Goal: Task Accomplishment & Management: Use online tool/utility

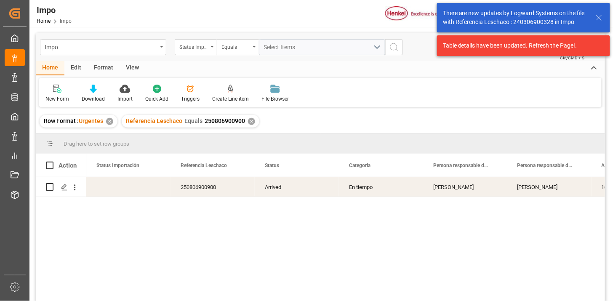
click at [209, 51] on div "Status Importación" at bounding box center [196, 47] width 42 height 16
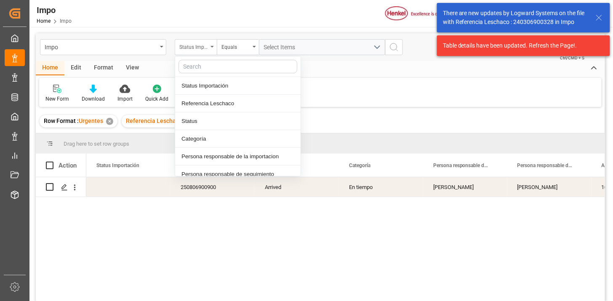
click at [209, 51] on div "Status Importación" at bounding box center [196, 47] width 42 height 16
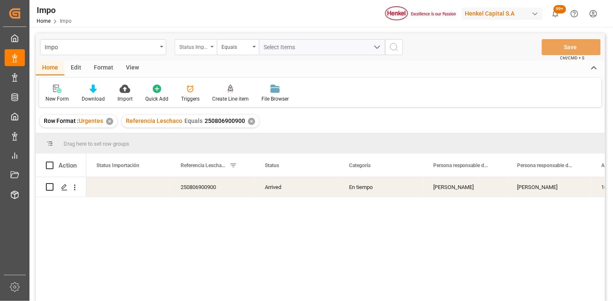
click at [208, 44] on div "Status Importación" at bounding box center [196, 47] width 42 height 16
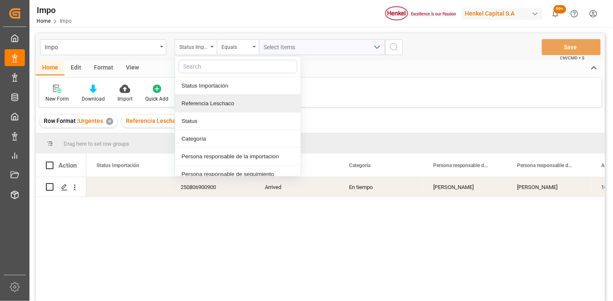
click at [225, 104] on div "Referencia Leschaco" at bounding box center [237, 104] width 125 height 18
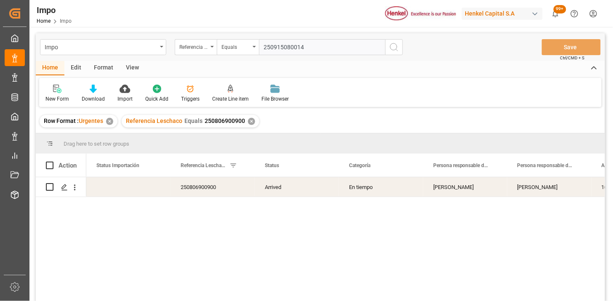
type input "250915080014"
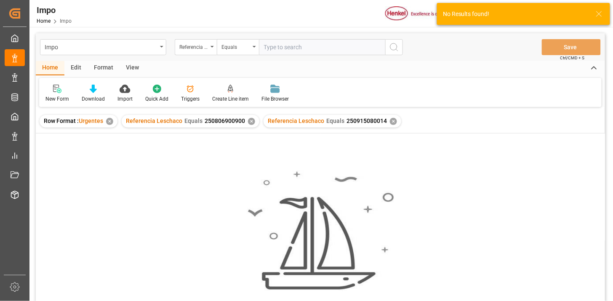
click at [250, 120] on div "✕" at bounding box center [251, 121] width 7 height 7
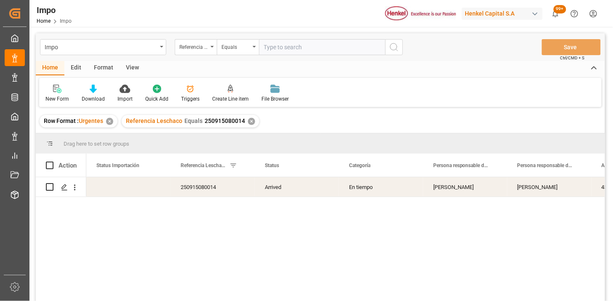
click at [133, 62] on div "View" at bounding box center [133, 68] width 26 height 14
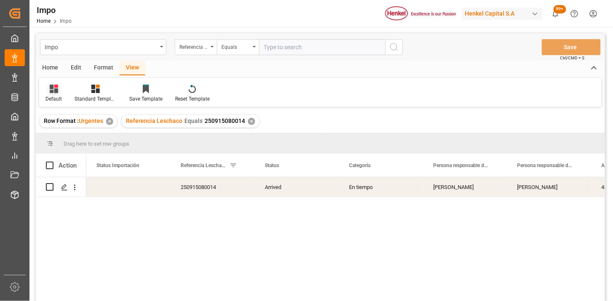
click at [54, 96] on div "Default" at bounding box center [53, 99] width 16 height 8
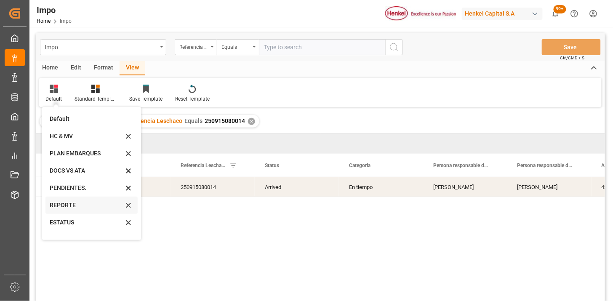
click at [74, 205] on div "REPORTE" at bounding box center [87, 205] width 74 height 9
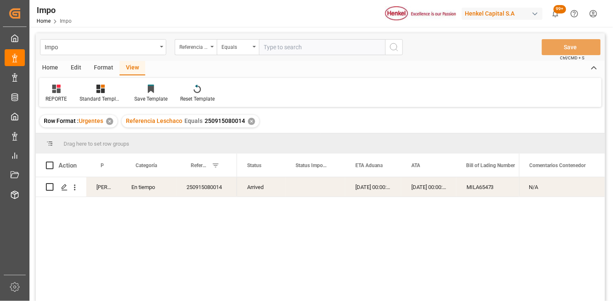
click at [252, 197] on div "Arrived 21-08-2025 00:00:00 21-08-2025 00:00:00 MILA65473 FANU1827577" at bounding box center [378, 241] width 282 height 129
click at [314, 182] on div "Press SPACE to select this row." at bounding box center [315, 186] width 60 height 19
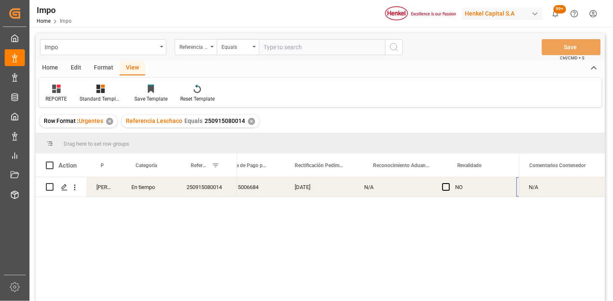
scroll to position [0, 710]
click at [377, 187] on span "Press SPACE to select this row." at bounding box center [377, 187] width 8 height 8
click at [380, 183] on input "Press SPACE to select this row." at bounding box center [380, 183] width 0 height 0
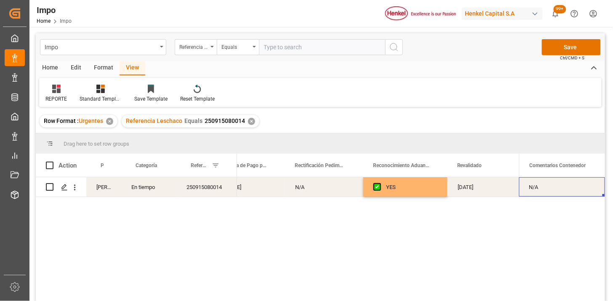
click at [560, 185] on div "N/A" at bounding box center [562, 186] width 86 height 19
click at [560, 185] on input "N/A" at bounding box center [562, 192] width 72 height 16
type input "REPORTE REC"
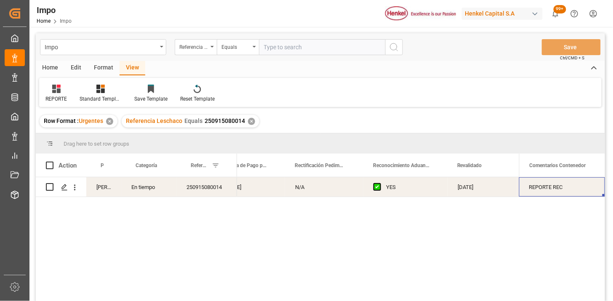
click at [251, 121] on div "✕" at bounding box center [251, 121] width 7 height 7
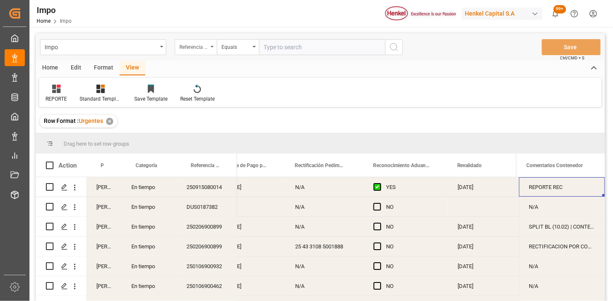
click at [212, 48] on div "Referencia Leschaco" at bounding box center [196, 47] width 42 height 16
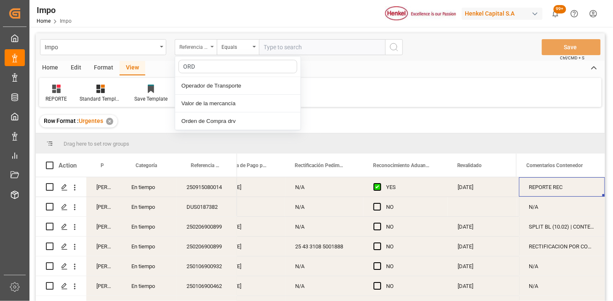
type input "ORDE"
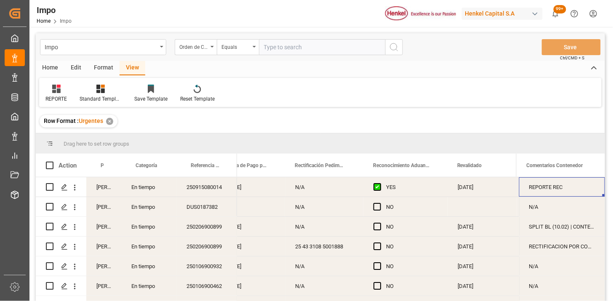
click at [278, 45] on input "text" at bounding box center [322, 47] width 126 height 16
paste input "4578339990"
type input "4578339990"
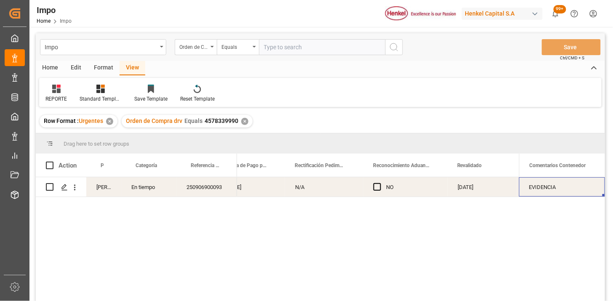
click at [58, 90] on icon at bounding box center [56, 89] width 8 height 8
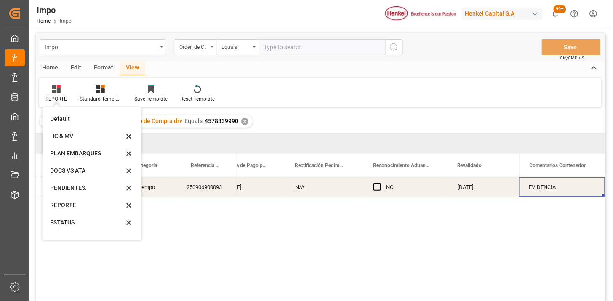
scroll to position [27, 0]
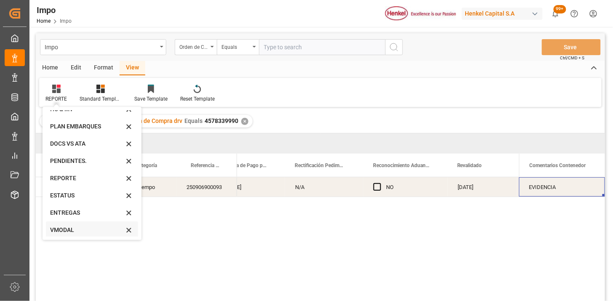
click at [83, 229] on div "VMODAL" at bounding box center [87, 230] width 74 height 9
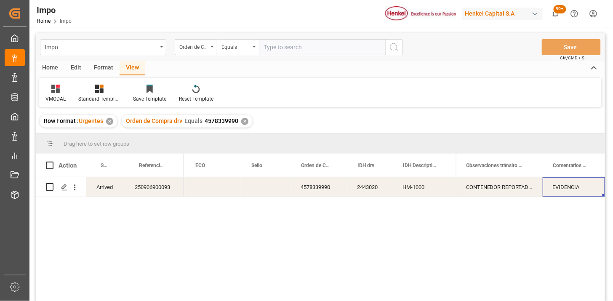
scroll to position [0, 491]
click at [442, 194] on div "HM-1000" at bounding box center [425, 186] width 64 height 19
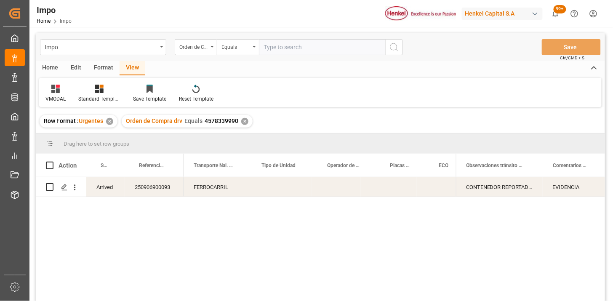
scroll to position [0, 248]
click at [350, 188] on div "Press SPACE to select this row." at bounding box center [348, 186] width 63 height 19
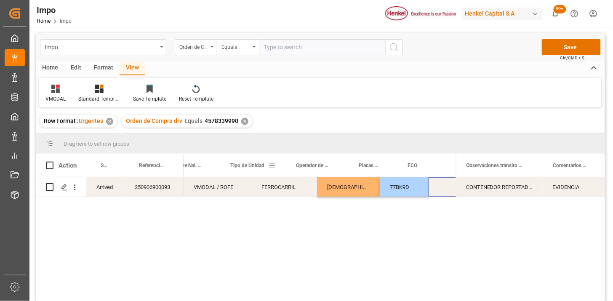
scroll to position [0, 279]
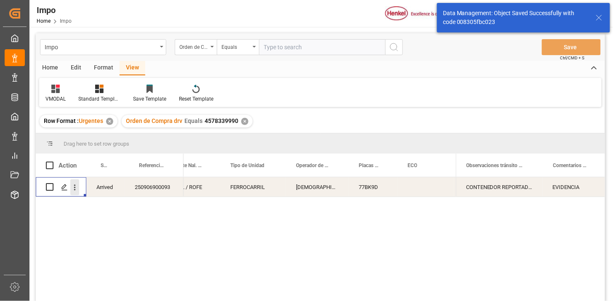
click at [73, 193] on button "open menu" at bounding box center [74, 187] width 9 height 16
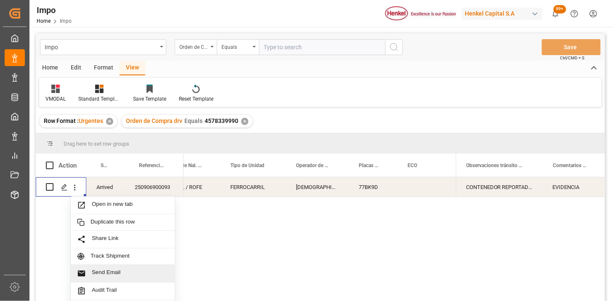
click at [156, 270] on span "Send Email" at bounding box center [130, 273] width 77 height 9
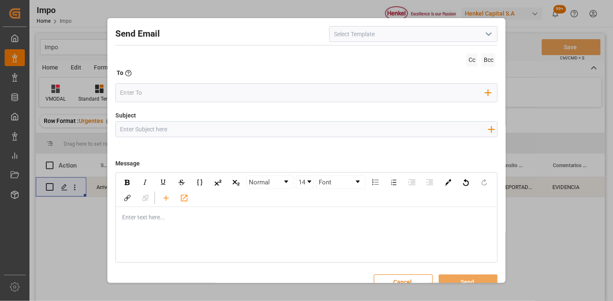
click at [489, 34] on icon "open menu" at bounding box center [489, 34] width 10 height 10
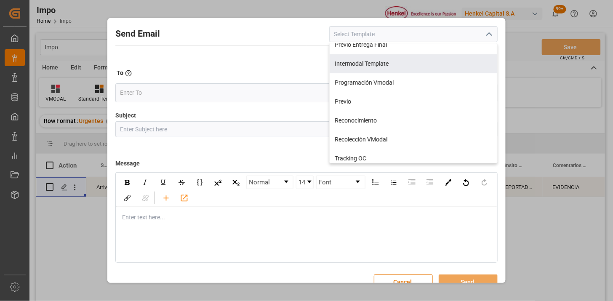
scroll to position [43, 0]
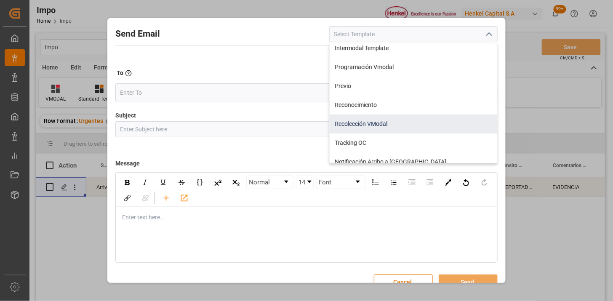
click at [424, 122] on div "Recolección VModal" at bounding box center [413, 123] width 167 height 19
type input "Recolección VModal"
type input "RECOLECCIÓN {{scheduledDeliveryDate}} || OC {{customerpoDerived}} || {{freightF…"
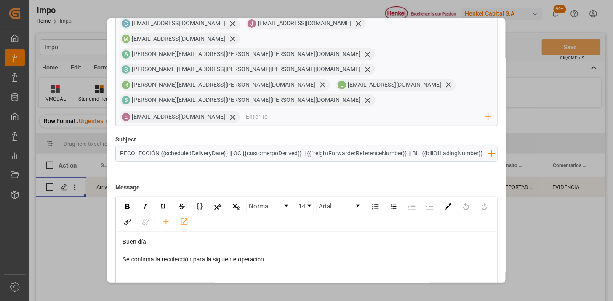
scroll to position [80, 0]
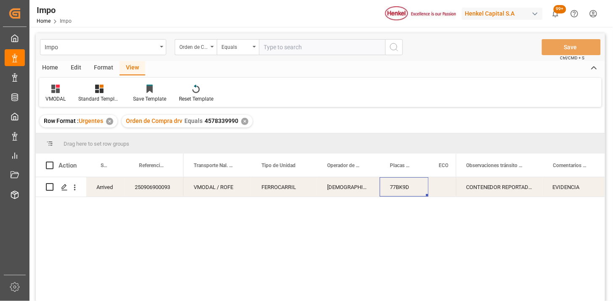
scroll to position [0, 0]
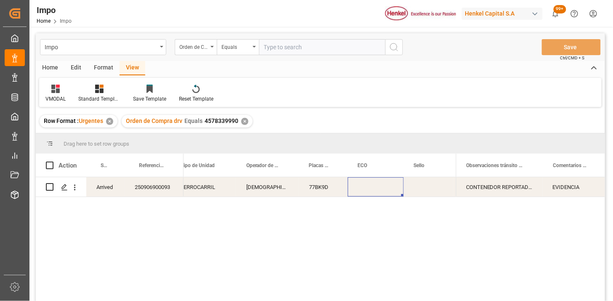
click at [371, 187] on div "Press SPACE to select this row." at bounding box center [376, 186] width 56 height 19
click at [371, 187] on input "Press SPACE to select this row." at bounding box center [375, 192] width 43 height 16
type input "FXEU237457"
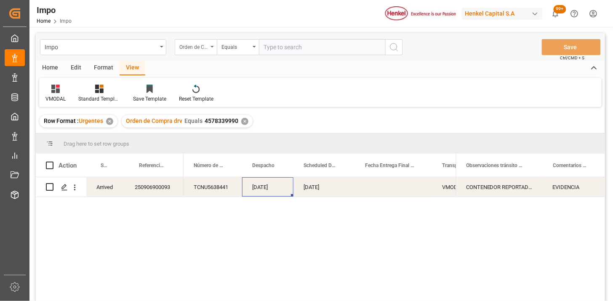
click at [205, 48] on div "Orden de Compra drv" at bounding box center [193, 46] width 29 height 10
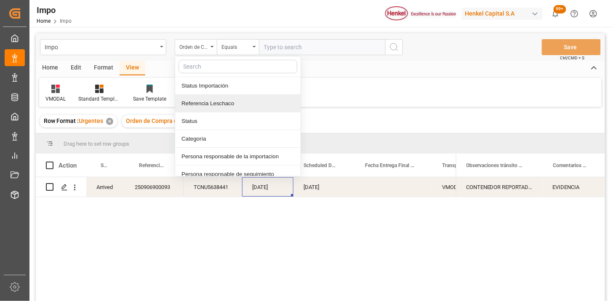
drag, startPoint x: 232, startPoint y: 98, endPoint x: 260, endPoint y: 75, distance: 35.8
click at [234, 96] on div "Referencia Leschaco" at bounding box center [237, 104] width 125 height 18
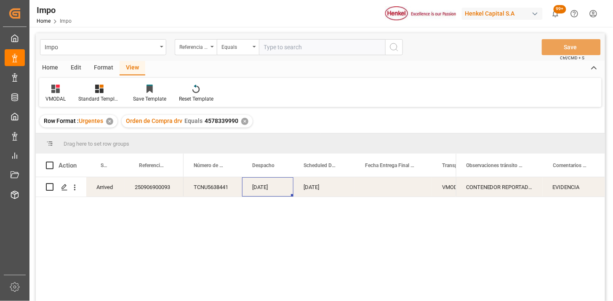
click at [290, 43] on input "text" at bounding box center [322, 47] width 126 height 16
paste input "250806900882"
type input "250806900882"
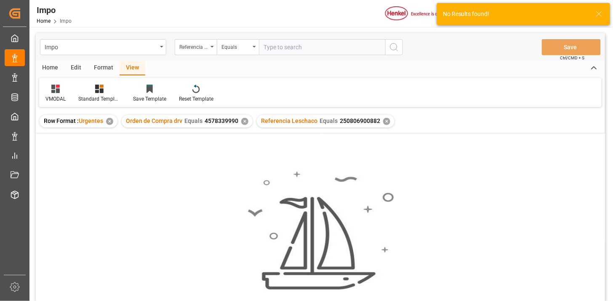
click at [245, 120] on div "✕" at bounding box center [244, 121] width 7 height 7
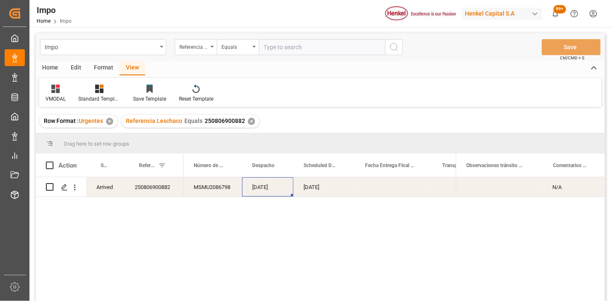
click at [563, 192] on div "N/A" at bounding box center [573, 186] width 62 height 19
type input "R1 POR APLICACIÓN INCORRECTA DE REGALIAS"
click at [311, 41] on input "text" at bounding box center [322, 47] width 126 height 16
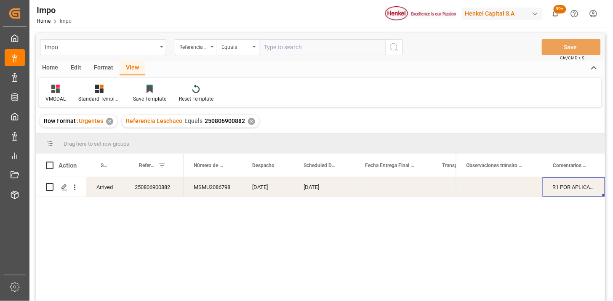
paste input "250806900886"
type input "250806900886"
click at [584, 183] on div "R1 POR APLICACIÓN INCORRECTA DE REGALIAS" at bounding box center [573, 186] width 62 height 19
click at [317, 44] on input "250806900886" at bounding box center [322, 47] width 126 height 16
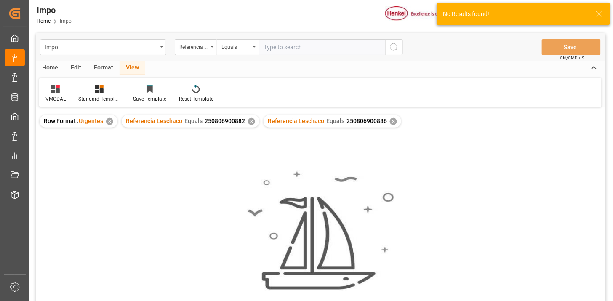
click at [249, 121] on div "✕" at bounding box center [251, 121] width 7 height 7
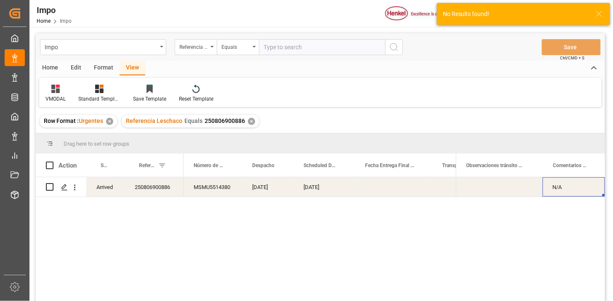
click at [569, 187] on div "N/A" at bounding box center [573, 186] width 62 height 19
click at [569, 187] on input "N/A" at bounding box center [573, 192] width 49 height 16
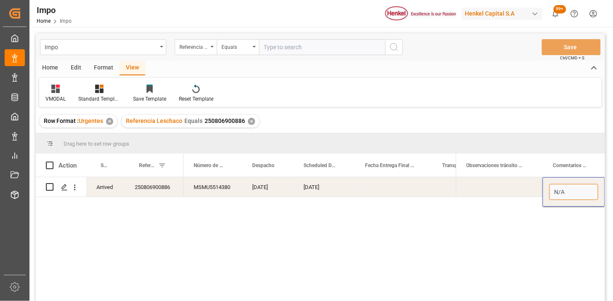
paste input "R1 POR APLICACIÓN INCORRECTA DE REGALIAS"
type input "R1 POR APLICACIÓN INCORRECTA DE REGALIAS"
click at [300, 52] on input "text" at bounding box center [322, 47] width 126 height 16
paste input "250906900211"
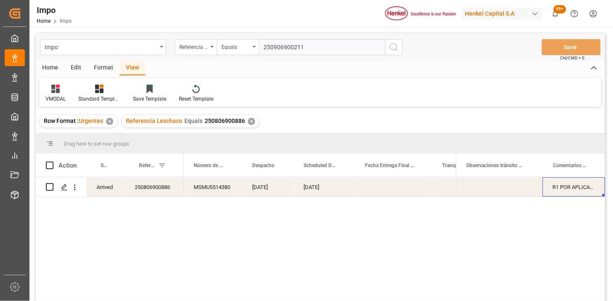
type input "250906900211"
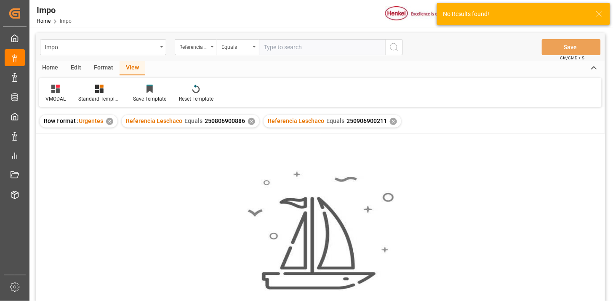
click at [252, 121] on div "✕" at bounding box center [251, 121] width 7 height 7
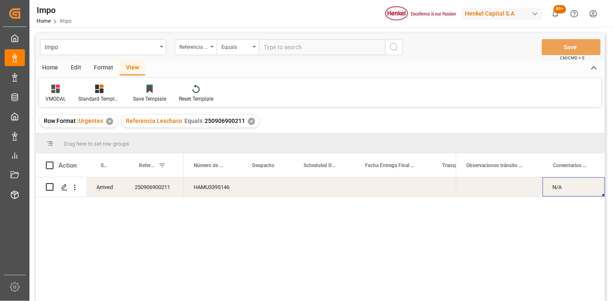
click at [296, 51] on input "text" at bounding box center [322, 47] width 126 height 16
paste input "250906900211"
type input "250906900211"
click at [250, 121] on div "✕" at bounding box center [251, 121] width 7 height 7
click at [561, 188] on div "N/A" at bounding box center [573, 186] width 62 height 19
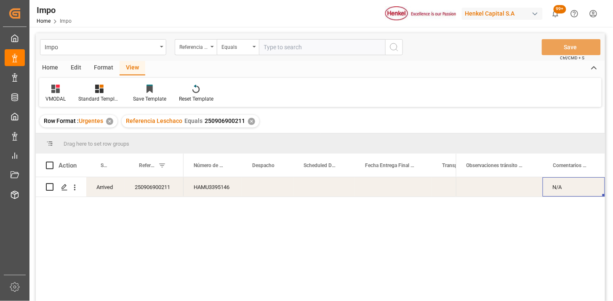
click at [561, 188] on div "N/A" at bounding box center [573, 186] width 62 height 19
click at [561, 188] on input "N/A" at bounding box center [573, 192] width 49 height 16
type input "PREVIO REPROGRAMADO POR LLUVIA (FECHA INICIAL 27.08) | TRASLADO DE CONTENEDOR A…"
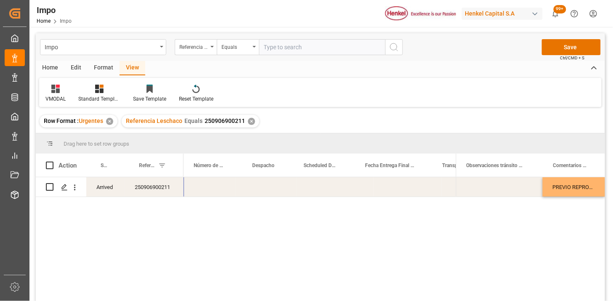
scroll to position [0, 0]
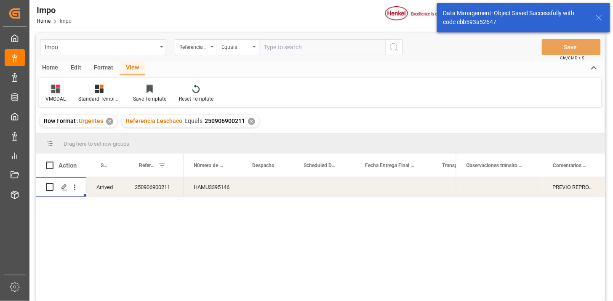
click at [57, 89] on icon at bounding box center [55, 89] width 8 height 8
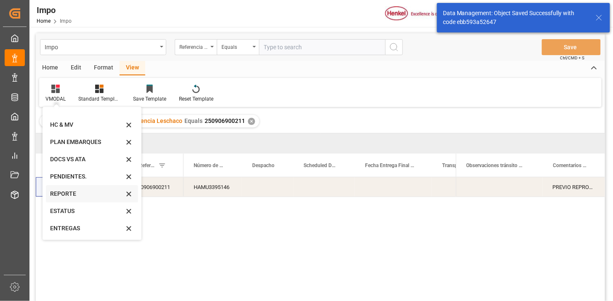
scroll to position [29, 0]
click at [78, 177] on div "REPORTE" at bounding box center [87, 176] width 74 height 9
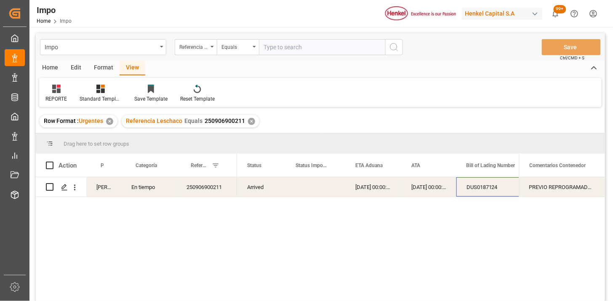
click at [498, 189] on div "DUS0187124" at bounding box center [498, 186] width 84 height 19
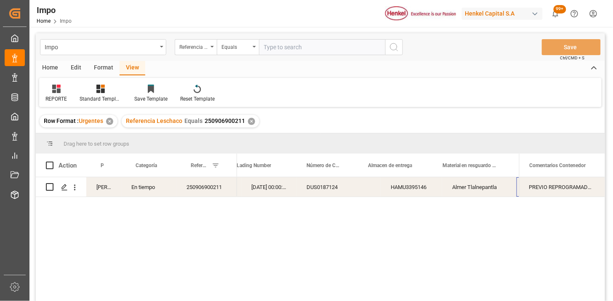
scroll to position [0, 244]
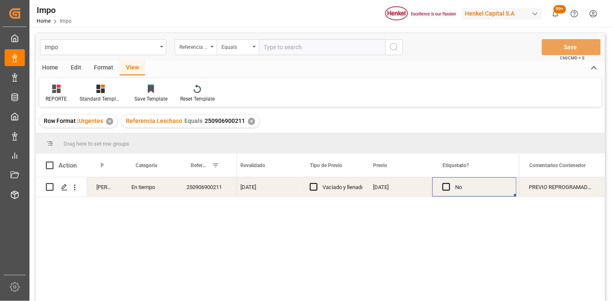
click at [389, 190] on div "[DATE]" at bounding box center [397, 186] width 69 height 19
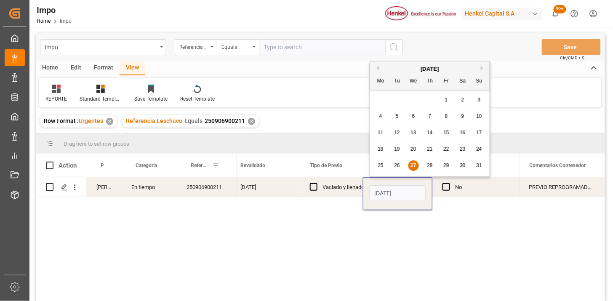
click at [391, 192] on input "[DATE]" at bounding box center [397, 193] width 56 height 16
type input "28-08-2025"
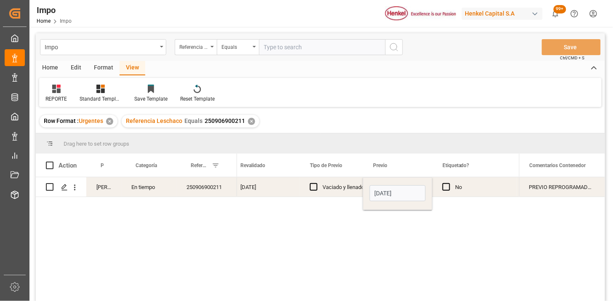
click at [340, 189] on div "Vaciado y llenado" at bounding box center [343, 187] width 42 height 19
click at [346, 47] on input "text" at bounding box center [322, 47] width 126 height 16
paste input "250915080032"
type input "250915080032"
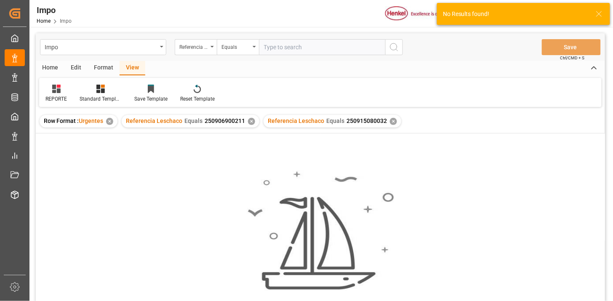
click at [249, 121] on div "✕" at bounding box center [251, 121] width 7 height 7
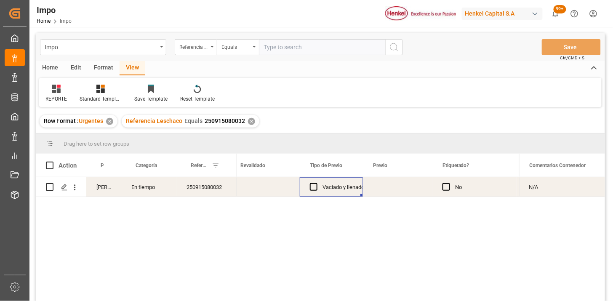
click at [275, 190] on div "Press SPACE to select this row." at bounding box center [264, 186] width 69 height 19
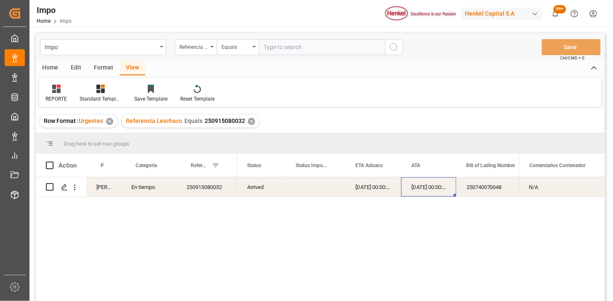
click at [333, 42] on input "text" at bounding box center [322, 47] width 126 height 16
paste input "SDBKZS004201"
type input "SDBKZS004201"
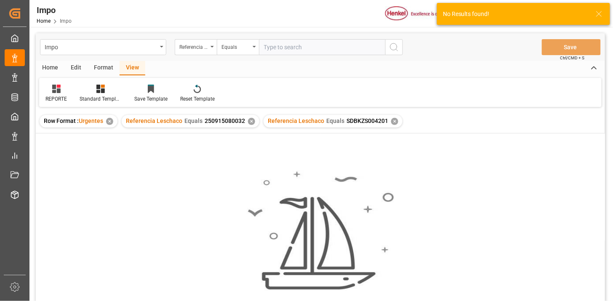
click at [251, 120] on div "✕" at bounding box center [251, 121] width 7 height 7
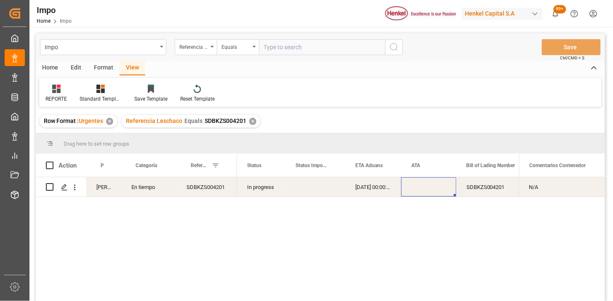
click at [211, 189] on div "SDBKZS004201" at bounding box center [206, 186] width 61 height 19
click at [210, 188] on div "SDBKZS004201" at bounding box center [206, 186] width 61 height 19
click at [210, 188] on input "SDBKZS004201" at bounding box center [206, 192] width 47 height 16
paste input "250906900473"
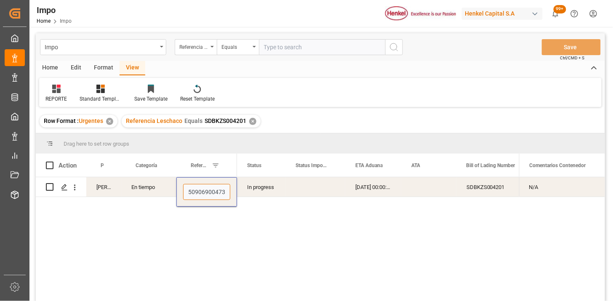
type input "250906900473"
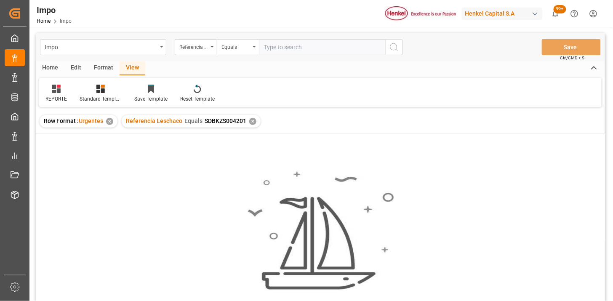
click at [268, 48] on input "text" at bounding box center [322, 47] width 126 height 16
paste input "250906900200"
type input "250906900200"
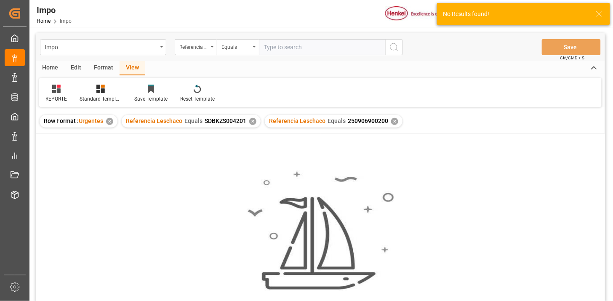
click at [254, 120] on div "✕" at bounding box center [252, 121] width 7 height 7
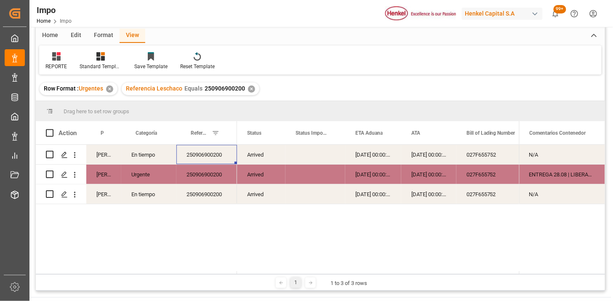
scroll to position [47, 0]
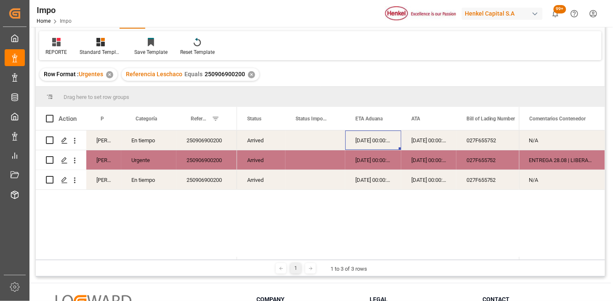
click at [367, 146] on div "22-08-2025 00:00:00" at bounding box center [373, 139] width 56 height 19
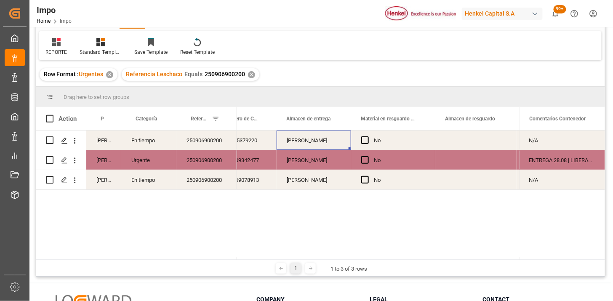
scroll to position [0, 303]
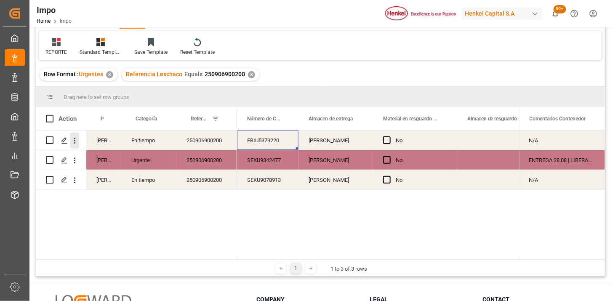
click at [77, 144] on icon "open menu" at bounding box center [74, 140] width 9 height 9
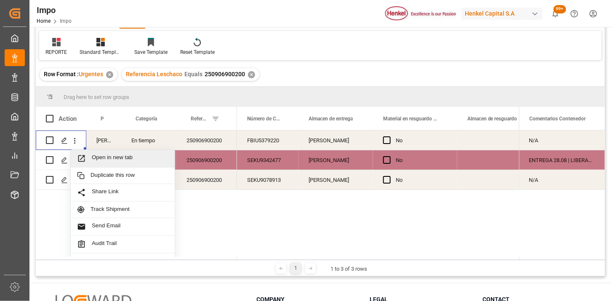
click at [95, 155] on span "Open in new tab" at bounding box center [130, 158] width 77 height 9
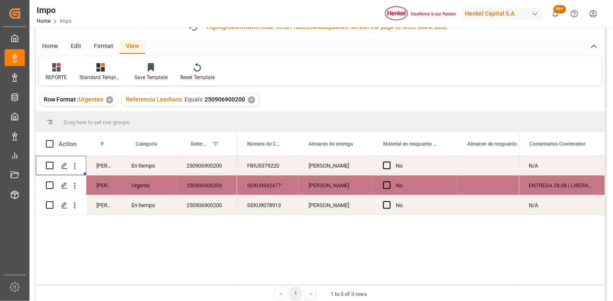
scroll to position [72, 0]
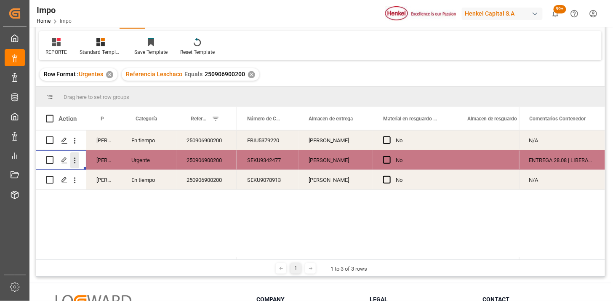
click at [77, 165] on button "open menu" at bounding box center [74, 160] width 9 height 16
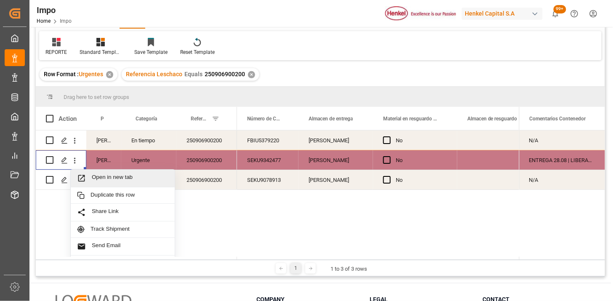
click at [101, 178] on span "Open in new tab" at bounding box center [130, 178] width 77 height 9
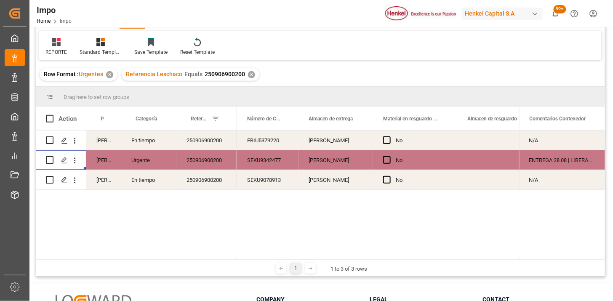
click at [210, 143] on div "250906900200" at bounding box center [206, 139] width 61 height 19
click at [220, 139] on div "250906900200" at bounding box center [206, 139] width 61 height 19
drag, startPoint x: 74, startPoint y: 183, endPoint x: 85, endPoint y: 187, distance: 11.9
click at [74, 182] on icon "open menu" at bounding box center [75, 180] width 2 height 6
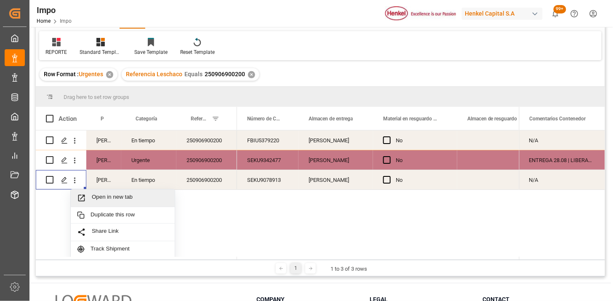
click at [107, 196] on span "Open in new tab" at bounding box center [130, 198] width 77 height 9
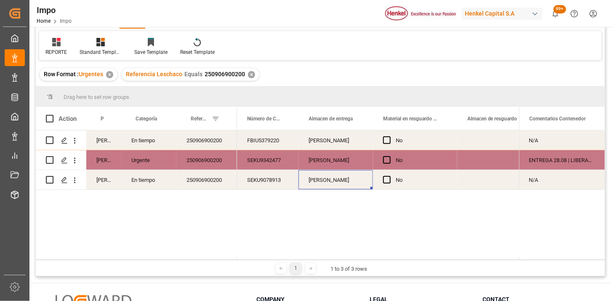
click at [324, 181] on div "[PERSON_NAME]" at bounding box center [335, 179] width 74 height 19
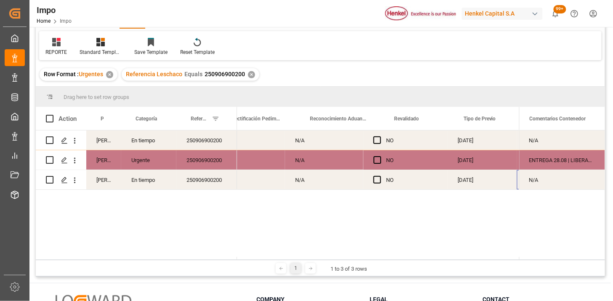
scroll to position [0, 773]
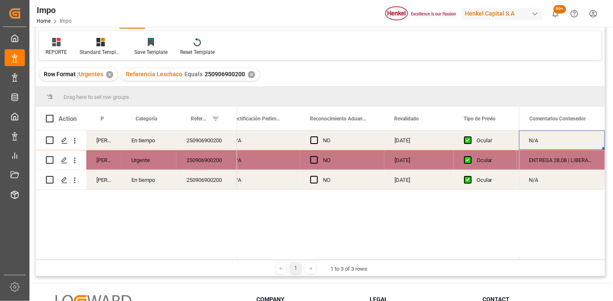
click at [563, 146] on div "N/A" at bounding box center [562, 139] width 86 height 19
click at [561, 145] on div "N/A" at bounding box center [562, 139] width 86 height 19
click at [560, 145] on input "N/A" at bounding box center [562, 145] width 72 height 16
click at [563, 146] on input "N/A" at bounding box center [562, 145] width 72 height 16
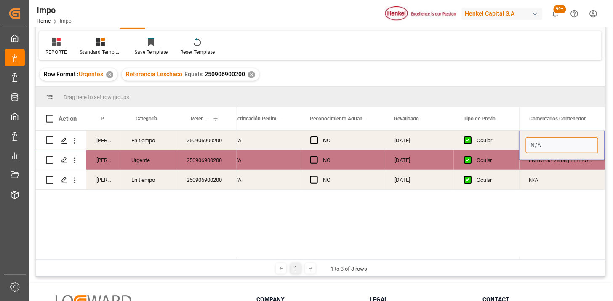
click at [563, 146] on input "N/A" at bounding box center [562, 145] width 72 height 16
type input "REVISIÓN FA POR DESCRIPCIÓN FISICA"
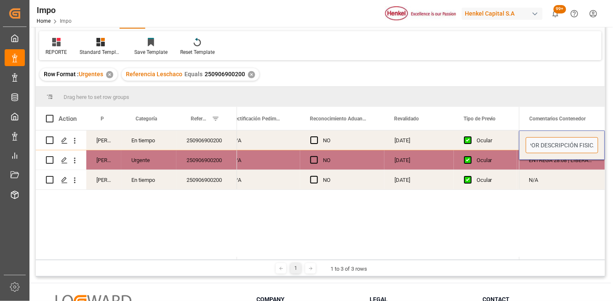
scroll to position [0, 41]
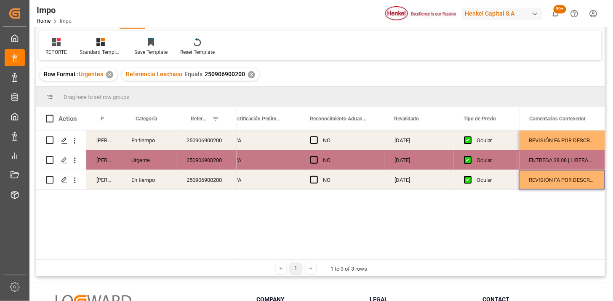
click at [547, 156] on div "ENTREGA 28.08 | LIBERACIÓN A CIL PARA REACONDICIONAMIENTO ANTES DE ENTREGA" at bounding box center [562, 159] width 86 height 19
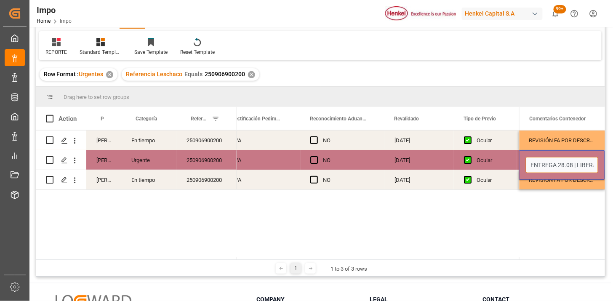
click at [545, 157] on input "ENTREGA 28.08 | LIBERACIÓN A CIL PARA REACONDICIONAMIENTO ANTES DE ENTREGA" at bounding box center [562, 165] width 72 height 16
paste input "REVISIÓN FA POR DESCRIPCIÓN FISICA"
type input "ENTREGA 28.08 | LIBERACIÓN A CIL PARA REACONDICIONAMIENTO ANTES DE ENTREGA | RE…"
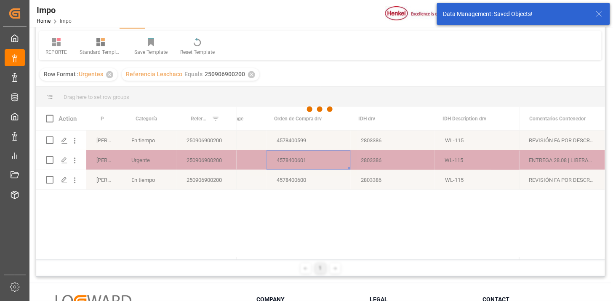
scroll to position [0, 2106]
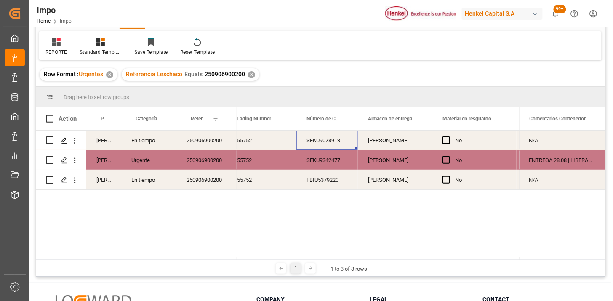
click at [343, 184] on div "FBIU5379220" at bounding box center [326, 179] width 61 height 19
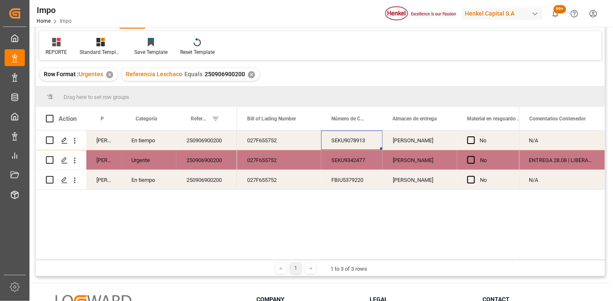
drag, startPoint x: 364, startPoint y: 141, endPoint x: 359, endPoint y: 136, distance: 6.9
click at [359, 136] on div "SEKU9078913" at bounding box center [351, 139] width 61 height 19
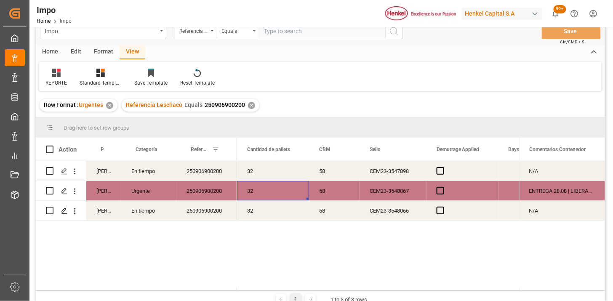
scroll to position [0, 0]
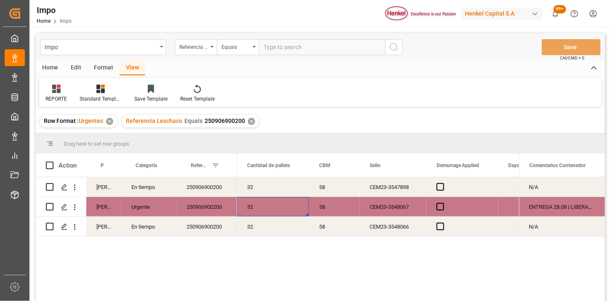
click at [266, 48] on input "text" at bounding box center [322, 47] width 126 height 16
paste input "250906900057"
type input "250906900057"
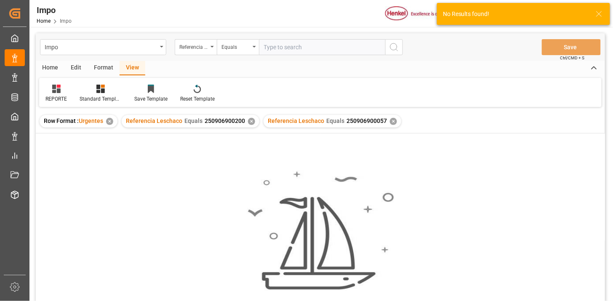
click at [248, 123] on div "✕" at bounding box center [251, 121] width 7 height 7
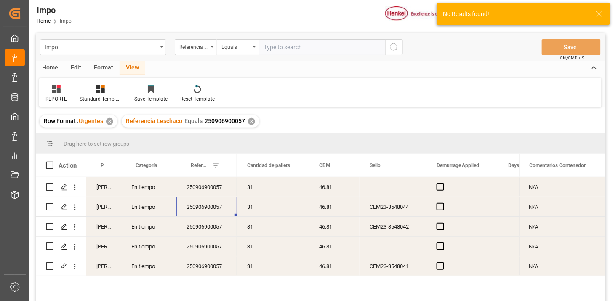
drag, startPoint x: 215, startPoint y: 211, endPoint x: 208, endPoint y: 207, distance: 7.6
click at [208, 207] on div "250906900057" at bounding box center [206, 206] width 61 height 19
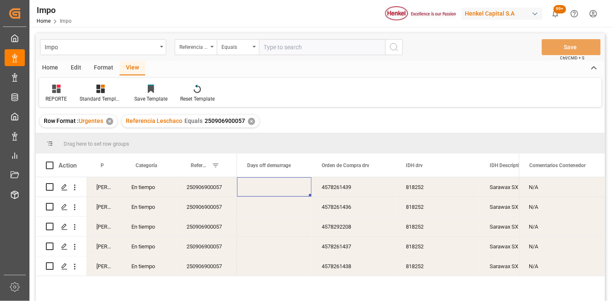
scroll to position [0, 2034]
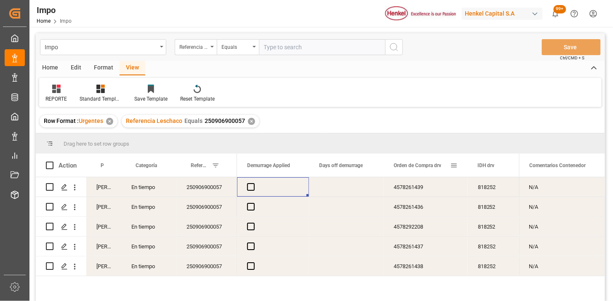
click at [415, 166] on span "Orden de Compra drv" at bounding box center [417, 165] width 48 height 6
click at [437, 199] on div "4578261437" at bounding box center [425, 206] width 84 height 19
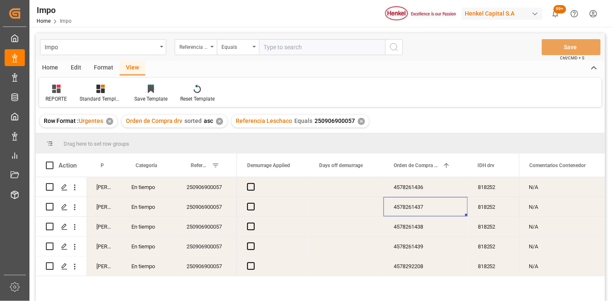
drag, startPoint x: 435, startPoint y: 191, endPoint x: 431, endPoint y: 178, distance: 13.8
click at [431, 179] on div "4578261436" at bounding box center [425, 186] width 84 height 19
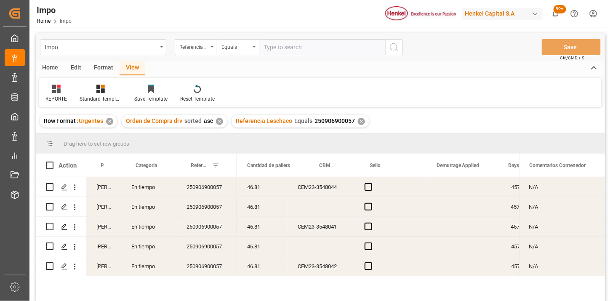
scroll to position [0, 1844]
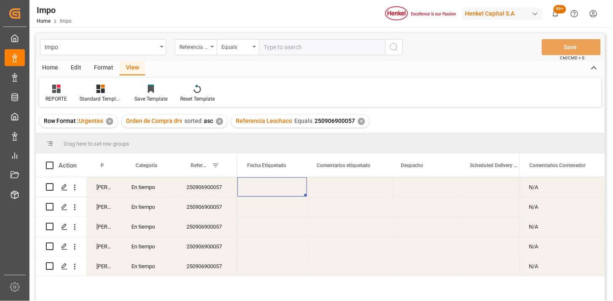
click at [415, 188] on div "Press SPACE to select this row." at bounding box center [425, 186] width 69 height 19
click at [415, 187] on div "Press SPACE to select this row." at bounding box center [425, 186] width 69 height 19
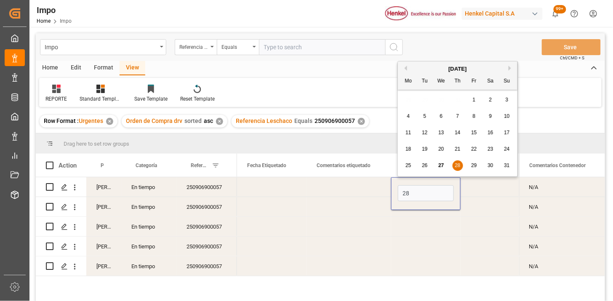
type input "28-08-2025"
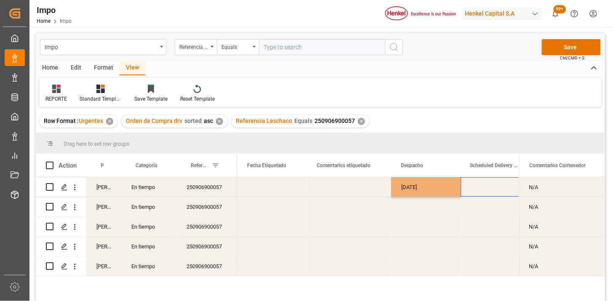
click at [475, 189] on div "Press SPACE to select this row." at bounding box center [498, 186] width 77 height 19
click at [407, 228] on div "Press SPACE to select this row." at bounding box center [425, 226] width 69 height 19
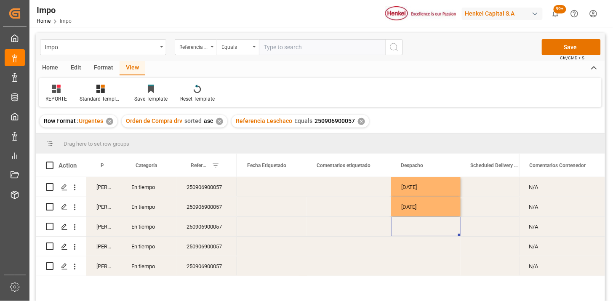
click at [407, 228] on div "Press SPACE to select this row." at bounding box center [425, 226] width 69 height 19
click at [415, 228] on div "Press SPACE to select this row." at bounding box center [425, 226] width 69 height 19
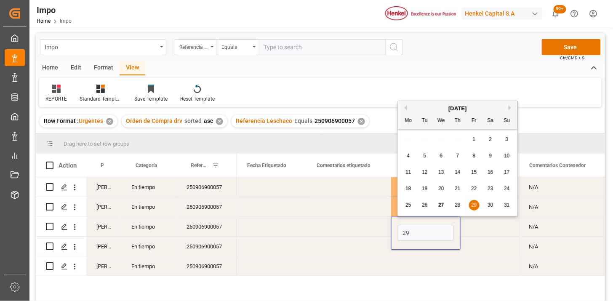
type input "29-08-2025"
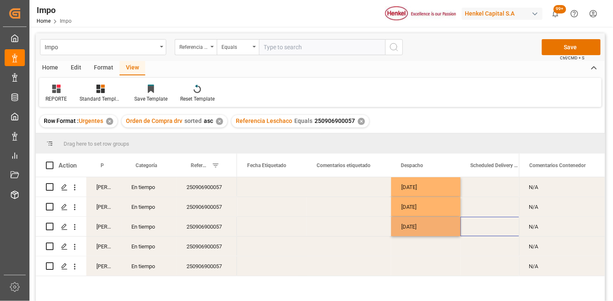
click at [490, 227] on div "Press SPACE to select this row." at bounding box center [498, 226] width 77 height 19
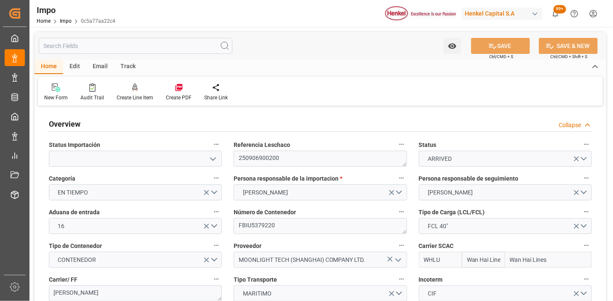
type input "Wan Hai Lines"
type input "1"
type input "58"
type input "32"
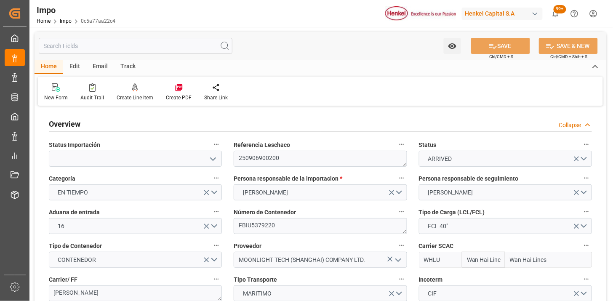
type input "[DATE]"
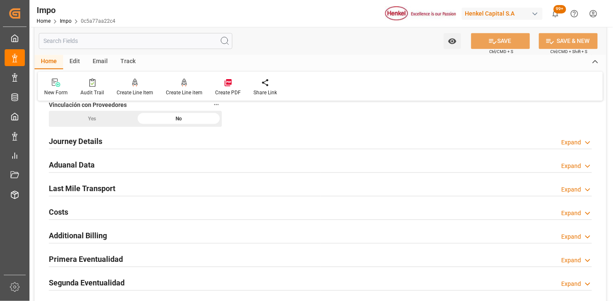
scroll to position [561, 0]
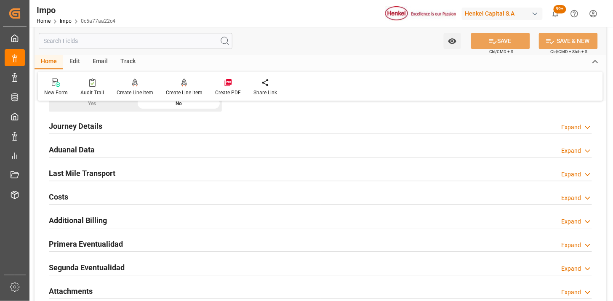
click at [194, 151] on div "Aduanal Data Expand" at bounding box center [320, 149] width 543 height 16
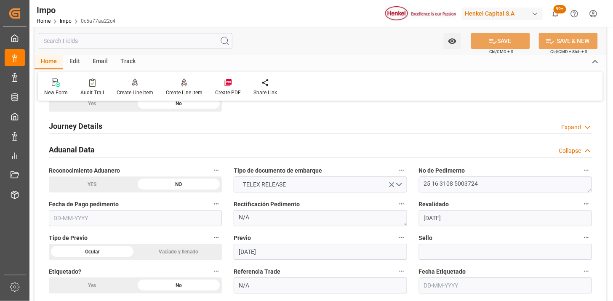
click at [208, 148] on div "Aduanal Data Collapse" at bounding box center [320, 149] width 543 height 16
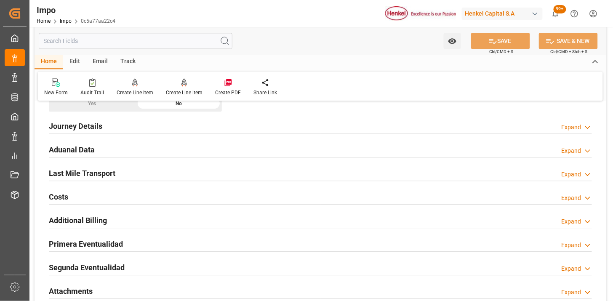
click at [208, 148] on div "Aduanal Data Expand" at bounding box center [320, 149] width 543 height 16
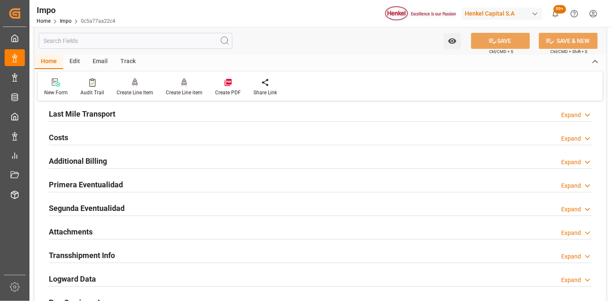
scroll to position [935, 0]
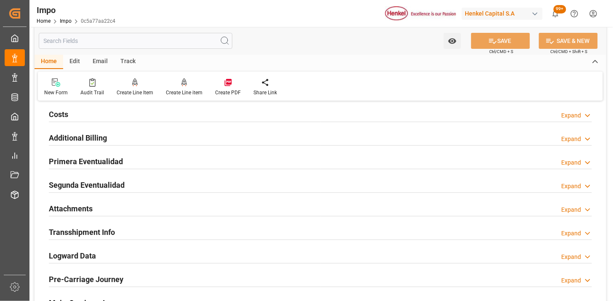
click at [204, 159] on div "Primera Eventualidad Expand" at bounding box center [320, 161] width 543 height 16
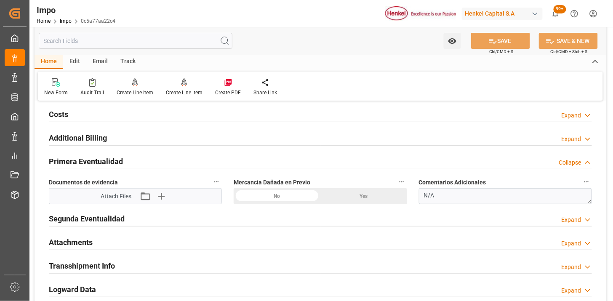
click at [296, 199] on div "No" at bounding box center [277, 196] width 87 height 16
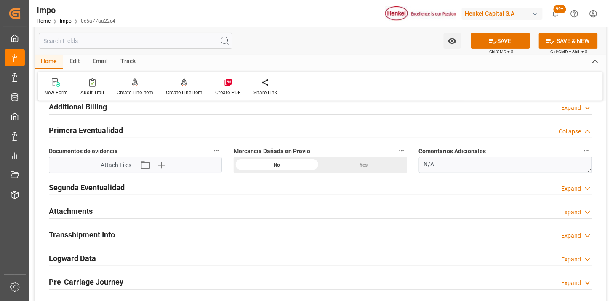
scroll to position [982, 0]
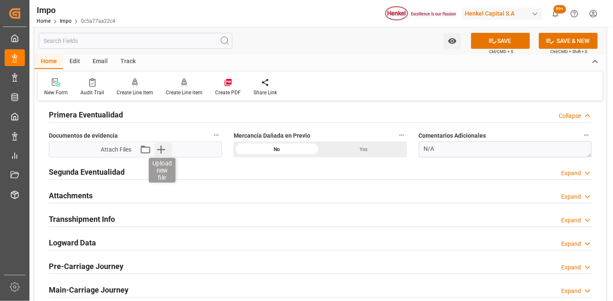
click at [163, 153] on icon "button" at bounding box center [160, 149] width 13 height 13
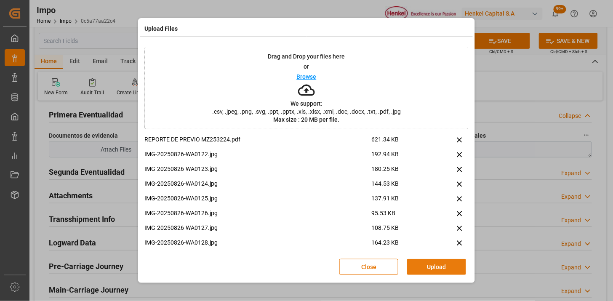
drag, startPoint x: 438, startPoint y: 263, endPoint x: 385, endPoint y: 213, distance: 72.3
click at [436, 262] on button "Upload" at bounding box center [436, 267] width 59 height 16
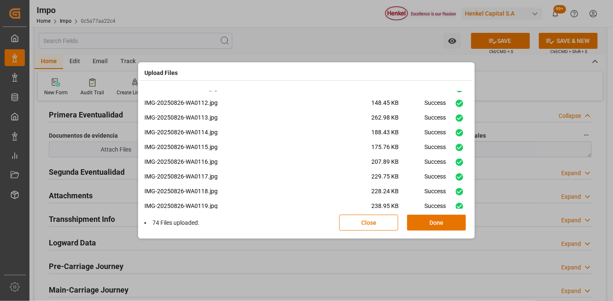
scroll to position [977, 0]
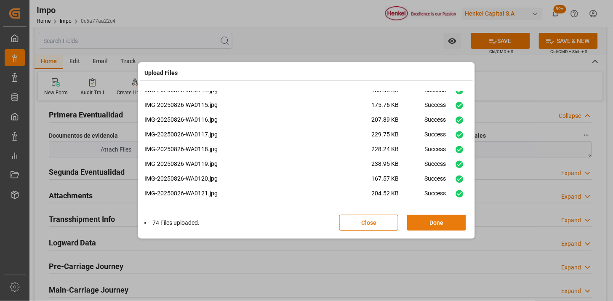
click at [436, 219] on button "Done" at bounding box center [436, 223] width 59 height 16
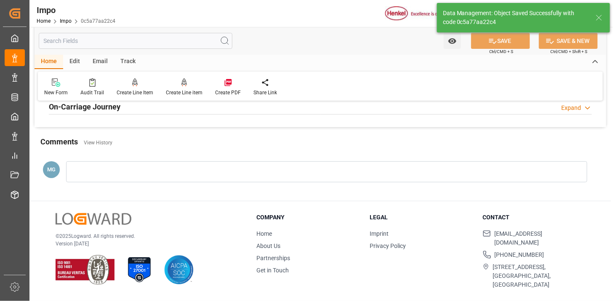
scroll to position [690, 0]
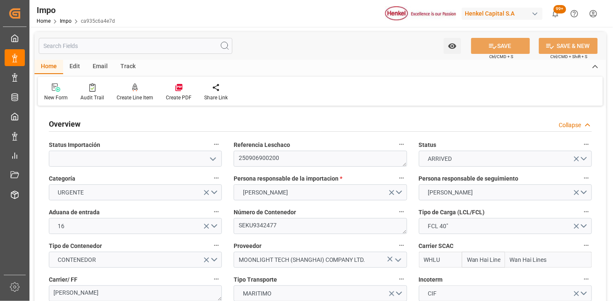
type input "Wan Hai Lines"
type input "1"
type input "58"
type input "32"
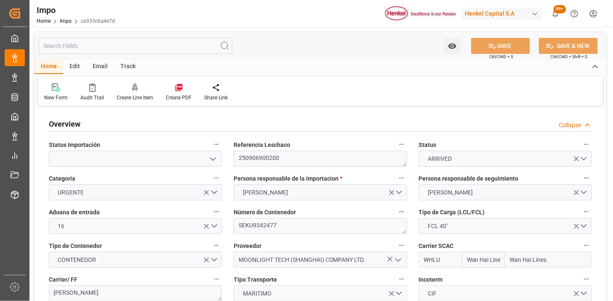
type input "[DATE]"
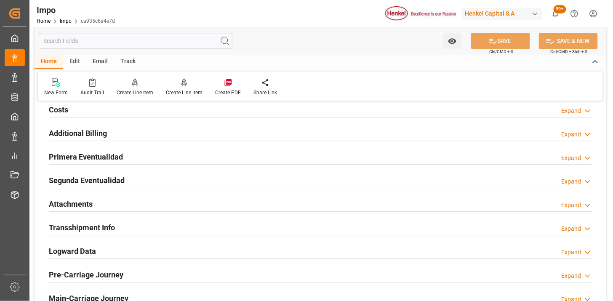
scroll to position [654, 0]
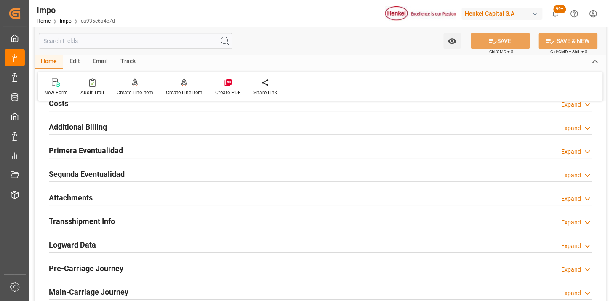
click at [148, 155] on div "Primera Eventualidad Expand" at bounding box center [320, 150] width 543 height 16
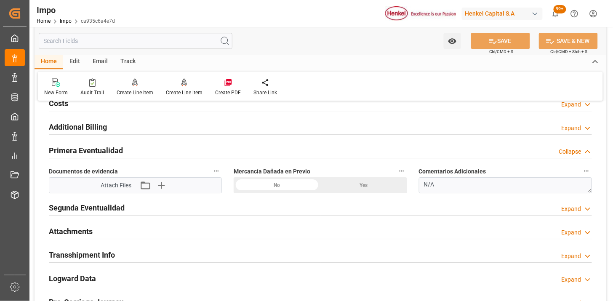
click at [280, 182] on div "No" at bounding box center [277, 185] width 87 height 16
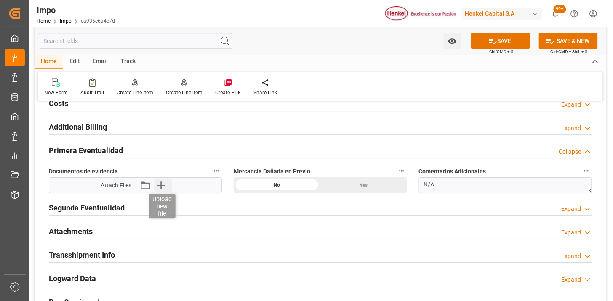
click at [162, 186] on icon "button" at bounding box center [160, 184] width 13 height 13
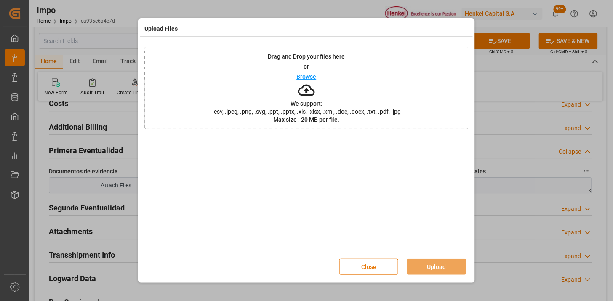
click at [360, 268] on button "Close" at bounding box center [368, 267] width 59 height 16
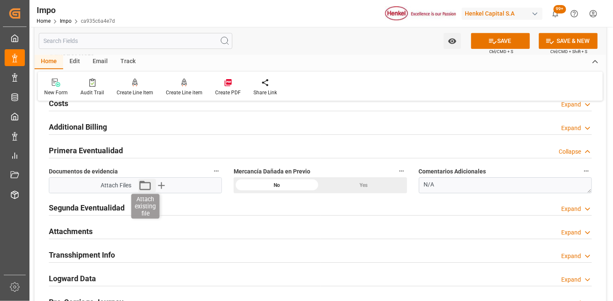
click at [144, 185] on icon "button" at bounding box center [144, 184] width 13 height 13
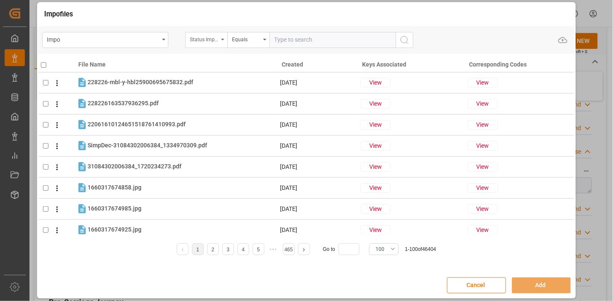
click at [213, 40] on div "Status Importación" at bounding box center [204, 39] width 29 height 10
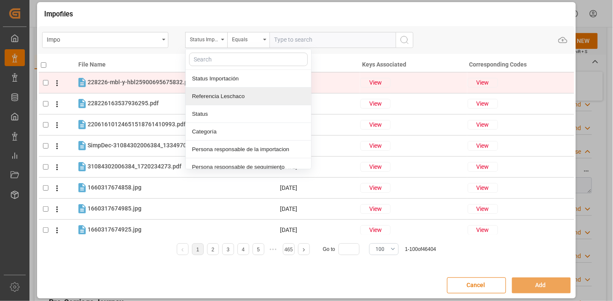
click at [234, 93] on div "Referencia Leschaco" at bounding box center [248, 97] width 125 height 18
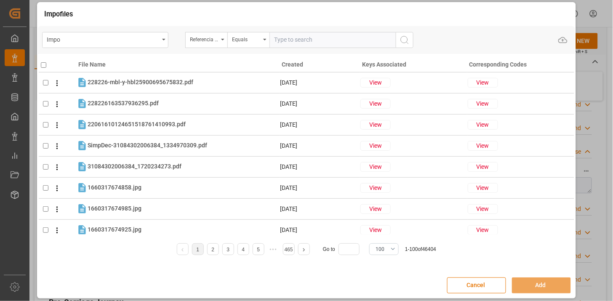
click at [290, 41] on input "text" at bounding box center [332, 40] width 126 height 16
paste input "250906900200"
type input "250906900200"
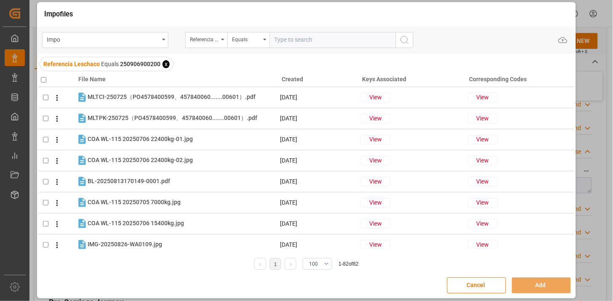
click at [43, 80] on input "checkbox" at bounding box center [43, 79] width 5 height 5
checkbox input "true"
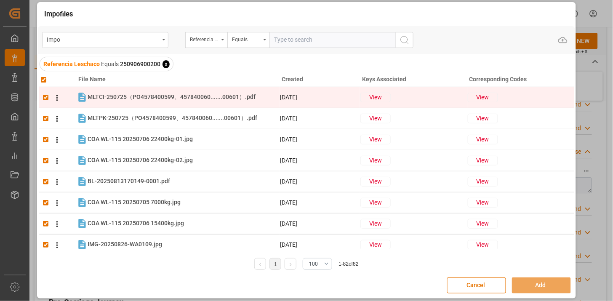
checkbox input "true"
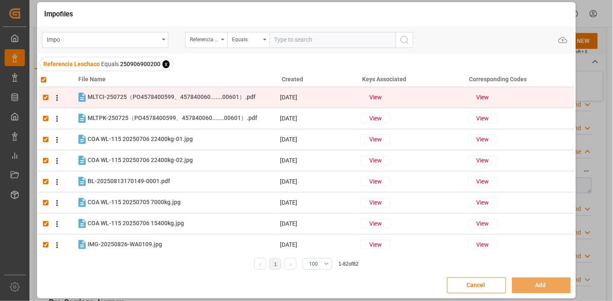
checkbox input "true"
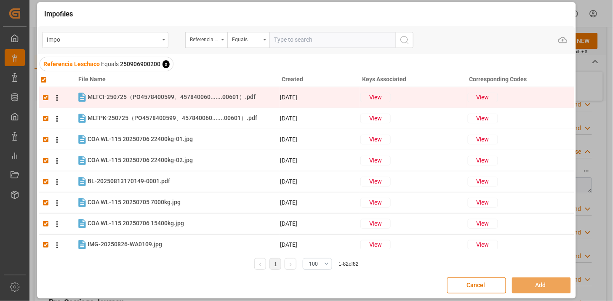
checkbox input "true"
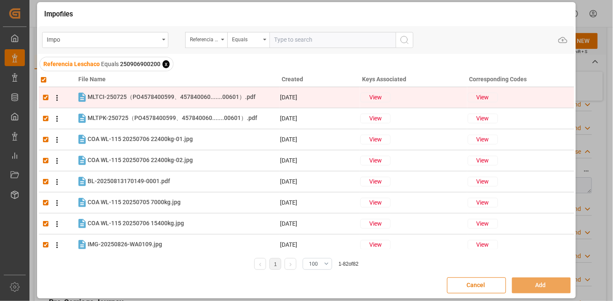
checkbox input "true"
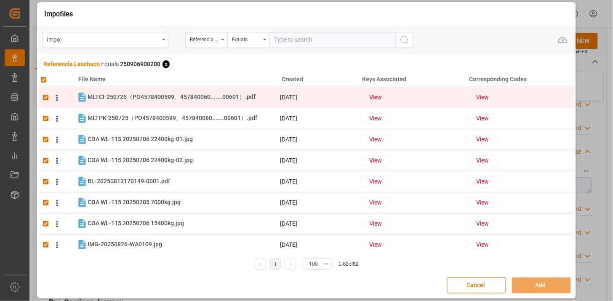
checkbox input "true"
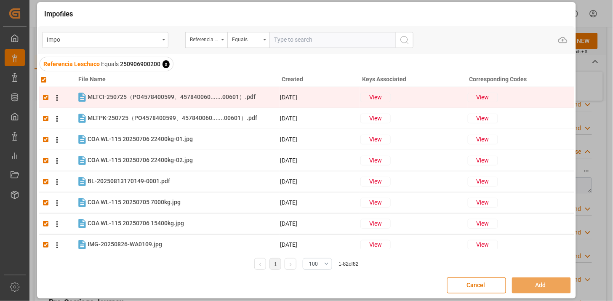
checkbox input "true"
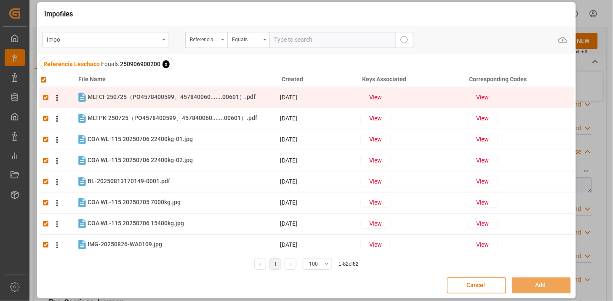
checkbox input "true"
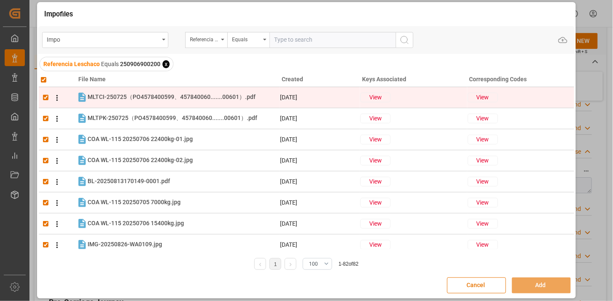
checkbox input "true"
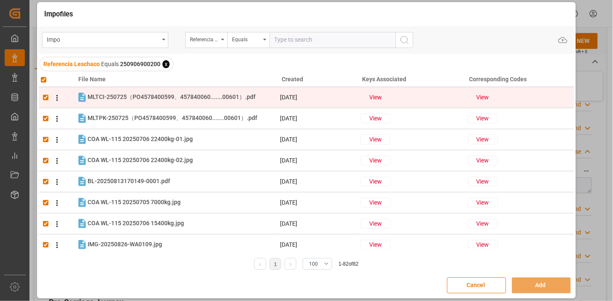
checkbox input "true"
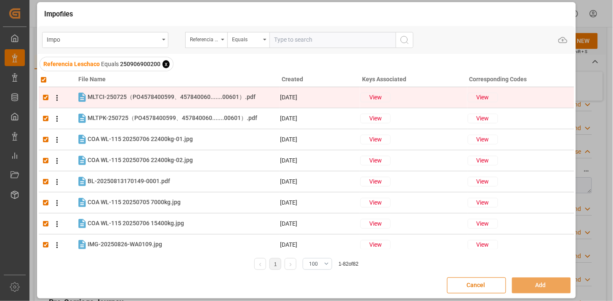
checkbox input "true"
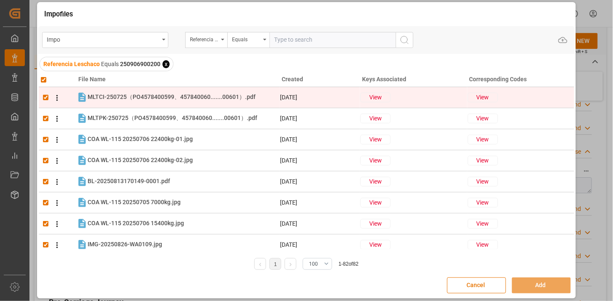
checkbox input "true"
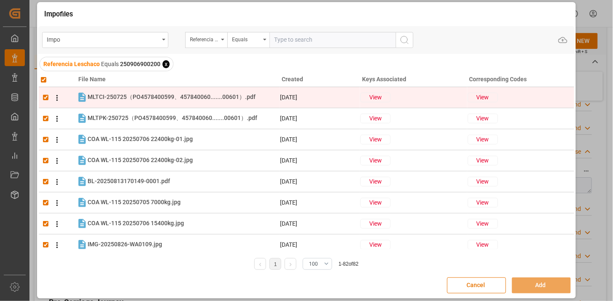
checkbox input "true"
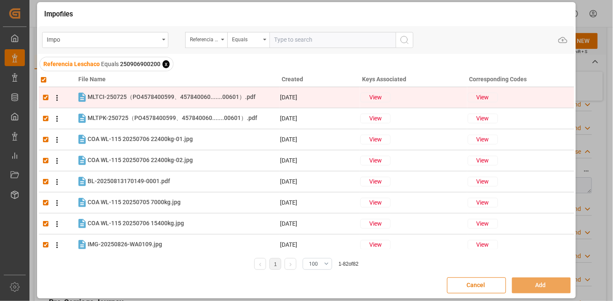
checkbox input "true"
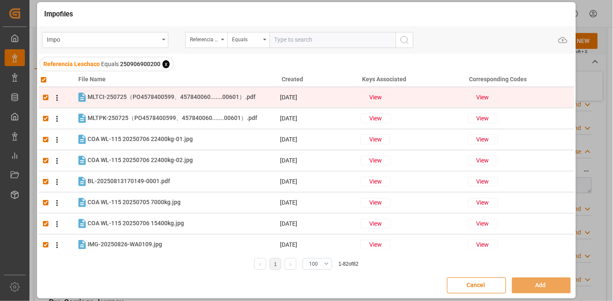
checkbox input "true"
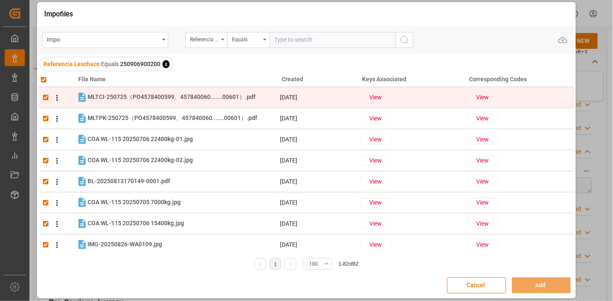
checkbox input "true"
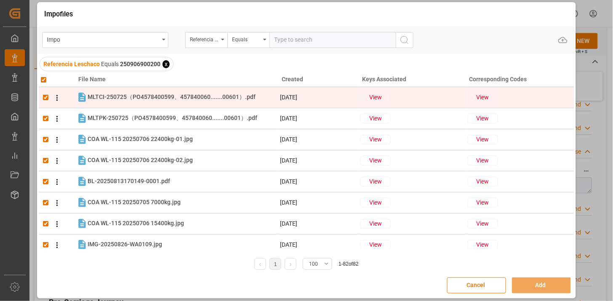
checkbox input "true"
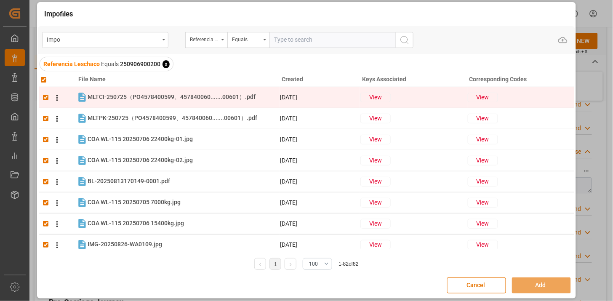
checkbox input "true"
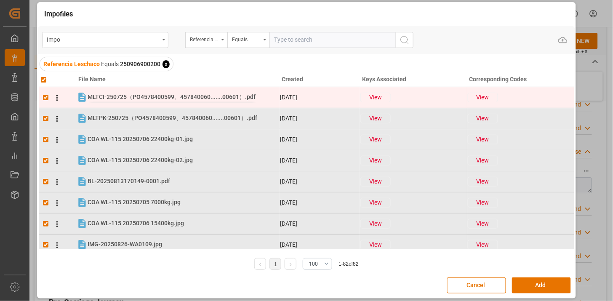
click at [141, 95] on span "MLTCI-250725（PO4578400599、457840060.......00601）.pdf" at bounding box center [172, 96] width 168 height 7
checkbox input "false"
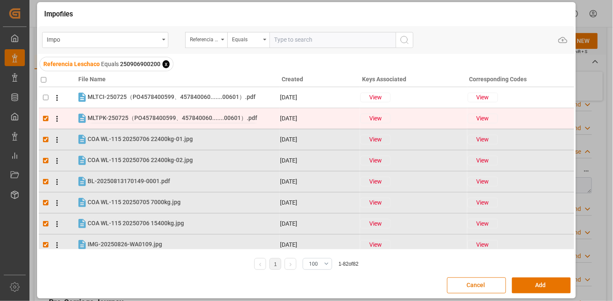
click at [138, 114] on span "MLTPK-250725（PO4578400599、457840060.......00601）.pdf" at bounding box center [173, 117] width 170 height 7
checkbox input "false"
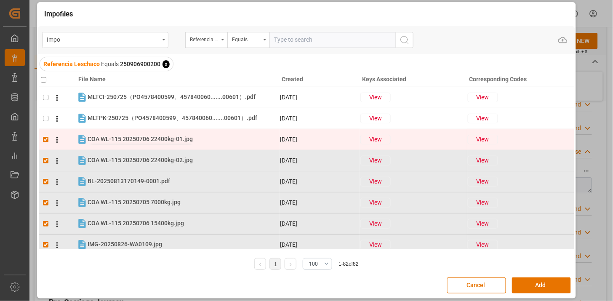
click at [132, 135] on div "COA WL-115 20250706 22400kg-01.jpg COA WL-115 20250706 22400kg-01.jpg" at bounding box center [140, 139] width 105 height 9
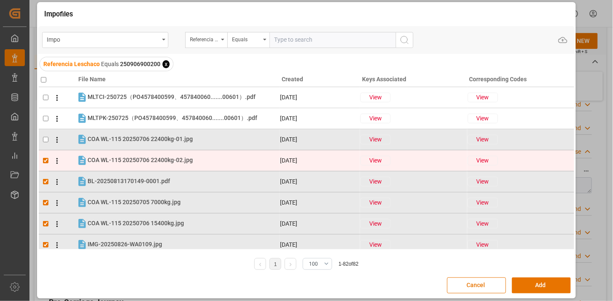
checkbox input "false"
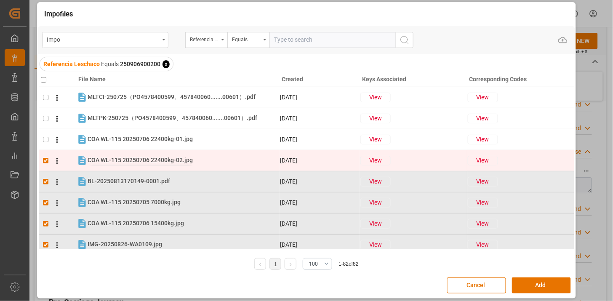
click at [128, 161] on span "COA WL-115 20250706 22400kg-02.jpg" at bounding box center [140, 160] width 105 height 7
checkbox input "false"
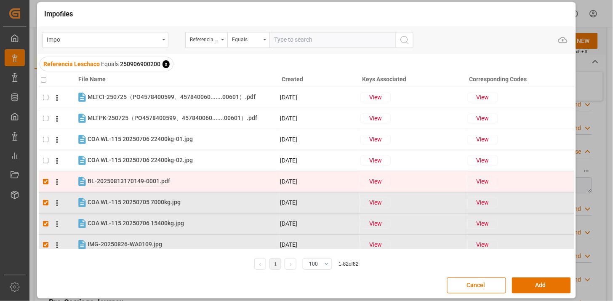
click at [133, 178] on span "BL-20250813170149-0001.pdf" at bounding box center [129, 181] width 82 height 7
checkbox input "false"
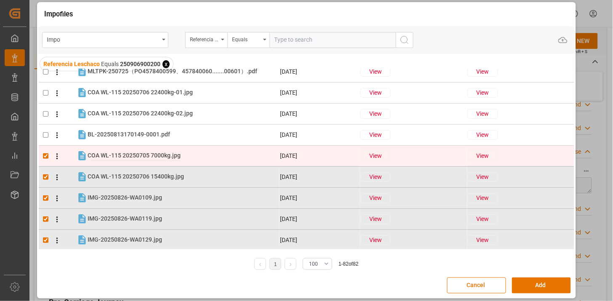
click at [149, 158] on span "COA WL-115 20250705 7000kg.jpg" at bounding box center [134, 155] width 93 height 7
checkbox input "false"
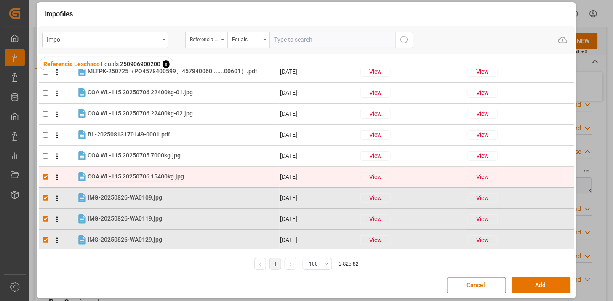
click at [149, 175] on span "COA WL-115 20250706 15400kg.jpg" at bounding box center [136, 176] width 96 height 7
checkbox input "false"
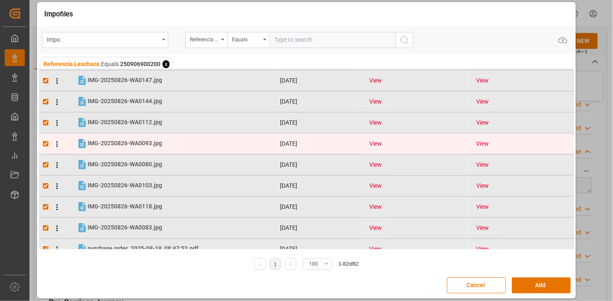
scroll to position [1563, 0]
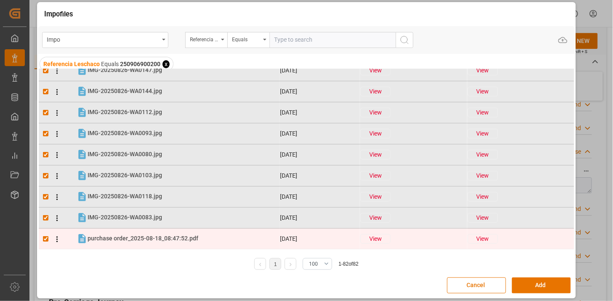
click at [203, 240] on div "purchase order_2025-08-18_08:47:52.pdf purchase order_2025-08-18_08:47:52.pdf" at bounding box center [183, 238] width 191 height 11
checkbox input "false"
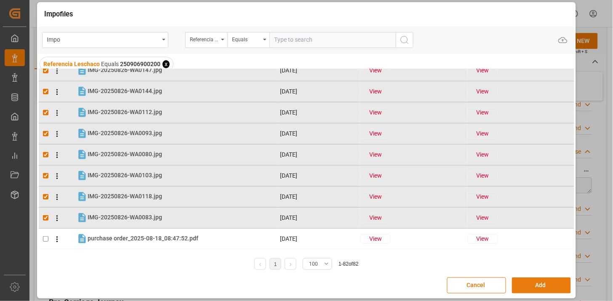
click at [531, 287] on button "Add" at bounding box center [541, 285] width 59 height 16
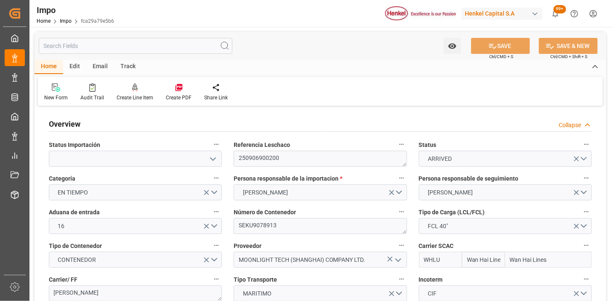
type input "Wan Hai Lines"
type input "1"
type input "58"
type input "32"
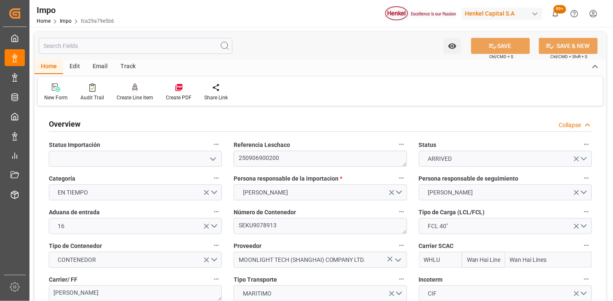
type input "[DATE]"
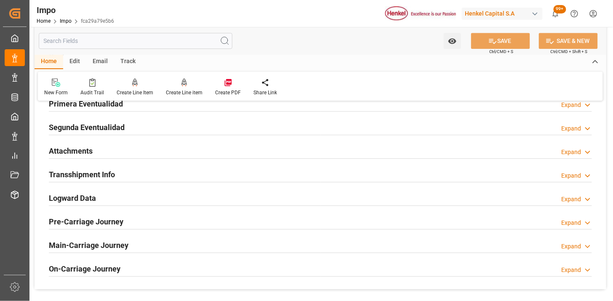
scroll to position [654, 0]
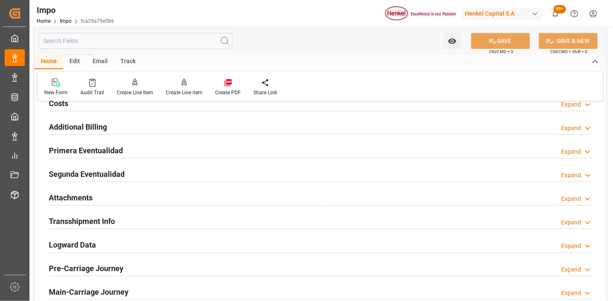
click at [116, 154] on h2 "Primera Eventualidad" at bounding box center [86, 150] width 74 height 11
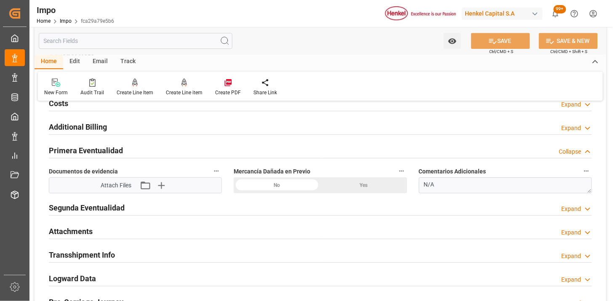
click at [270, 181] on div "No" at bounding box center [277, 185] width 87 height 16
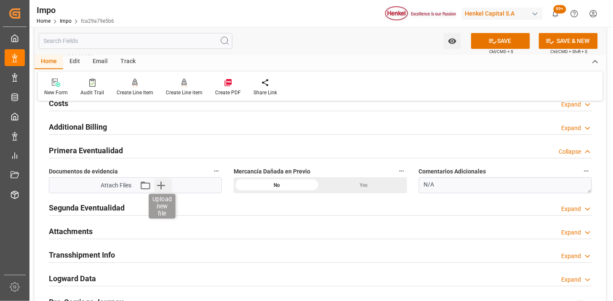
click at [165, 186] on icon "button" at bounding box center [161, 185] width 8 height 8
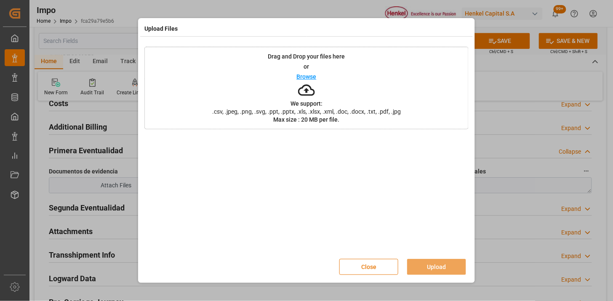
click at [370, 263] on button "Close" at bounding box center [368, 267] width 59 height 16
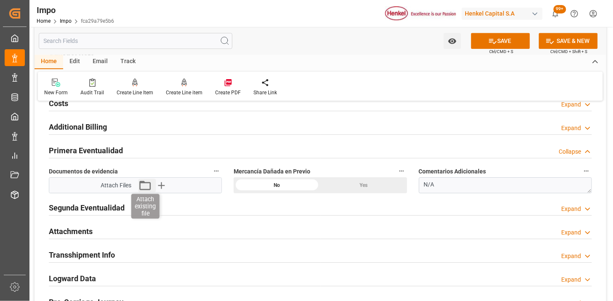
click at [146, 186] on icon "button" at bounding box center [144, 184] width 13 height 13
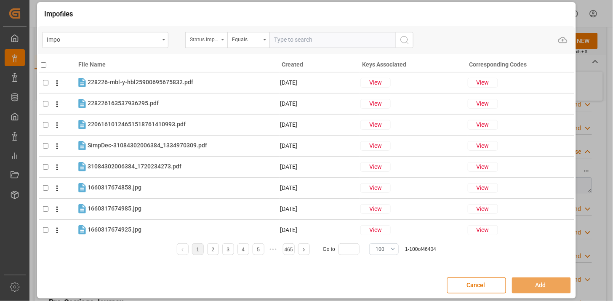
click at [221, 43] on div "Status Importación" at bounding box center [206, 40] width 42 height 16
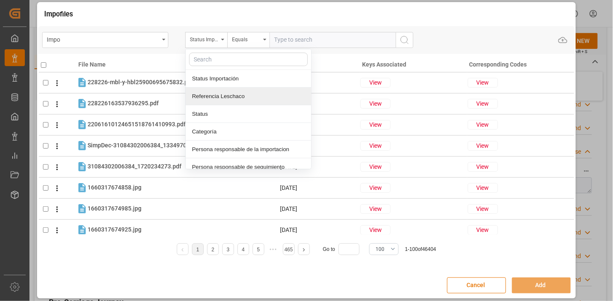
drag, startPoint x: 242, startPoint y: 95, endPoint x: 297, endPoint y: 56, distance: 67.5
click at [242, 95] on div "Referencia Leschaco" at bounding box center [248, 97] width 125 height 18
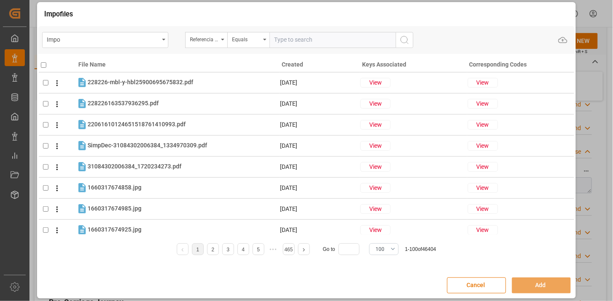
click at [308, 40] on input "text" at bounding box center [332, 40] width 126 height 16
paste input "250906900200"
type input "250906900200"
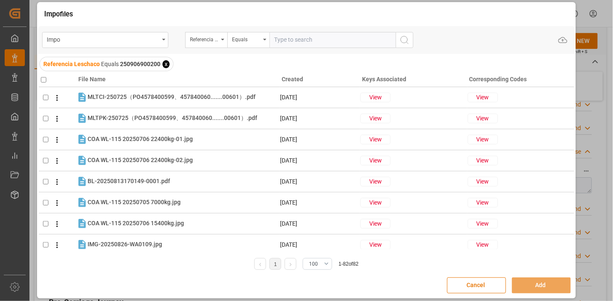
click at [88, 82] on h4 "File Name" at bounding box center [178, 79] width 201 height 9
click at [90, 80] on h4 "File Name" at bounding box center [178, 79] width 201 height 9
click at [45, 80] on input "checkbox" at bounding box center [43, 79] width 5 height 5
checkbox input "true"
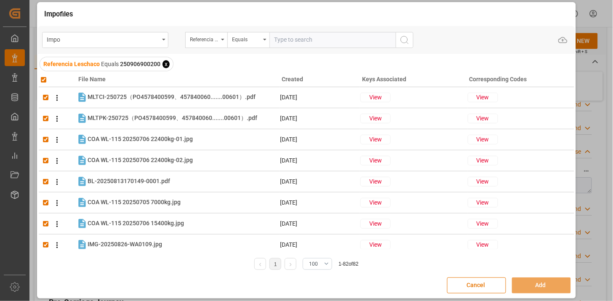
checkbox input "true"
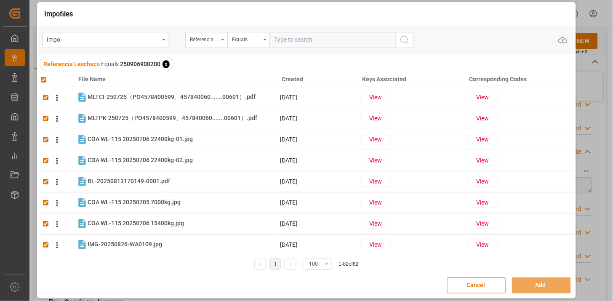
checkbox input "true"
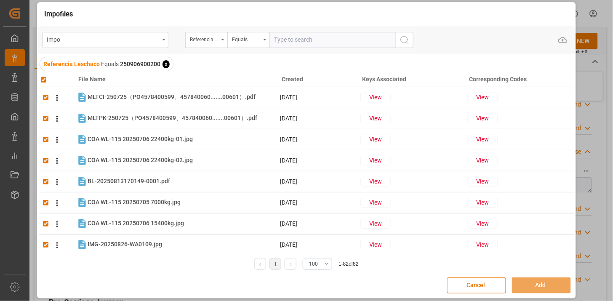
checkbox input "true"
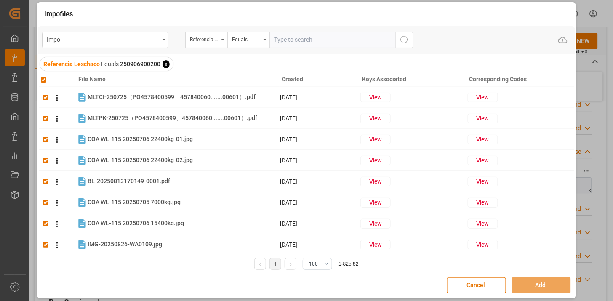
checkbox input "true"
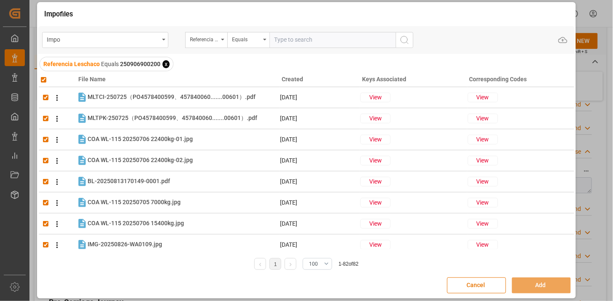
checkbox input "true"
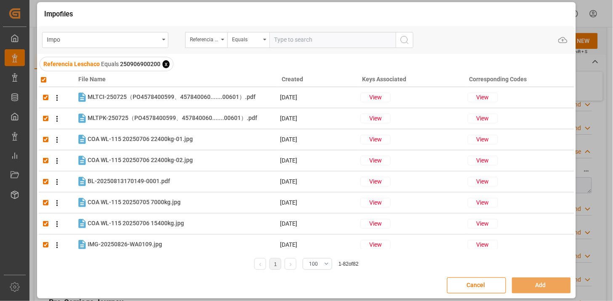
checkbox input "true"
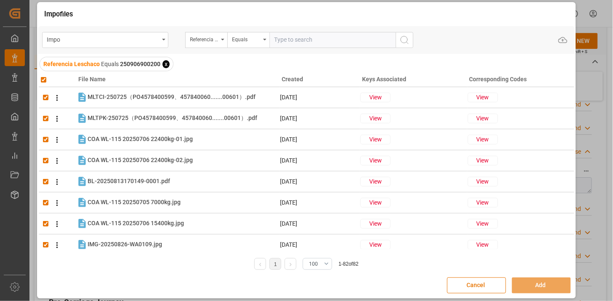
checkbox input "true"
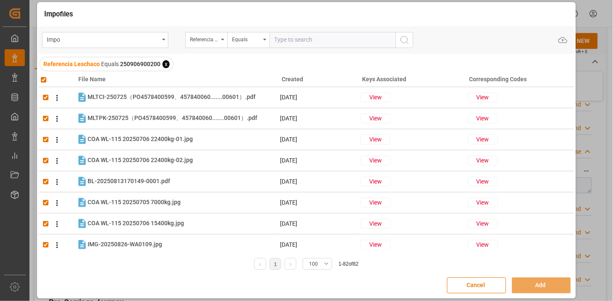
checkbox input "true"
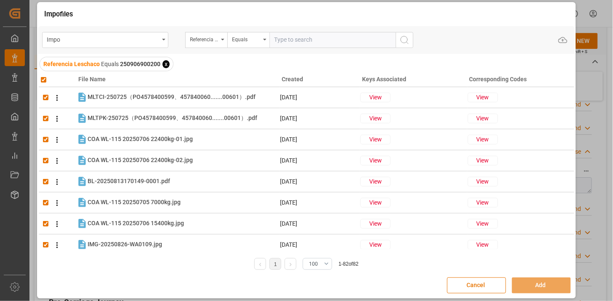
checkbox input "true"
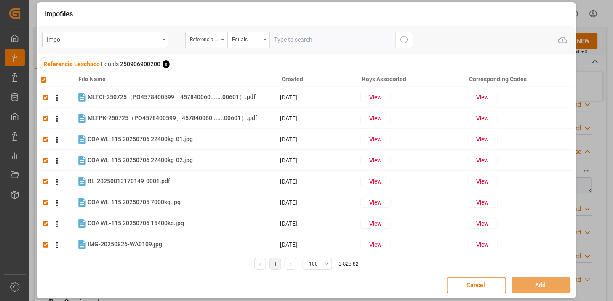
checkbox input "true"
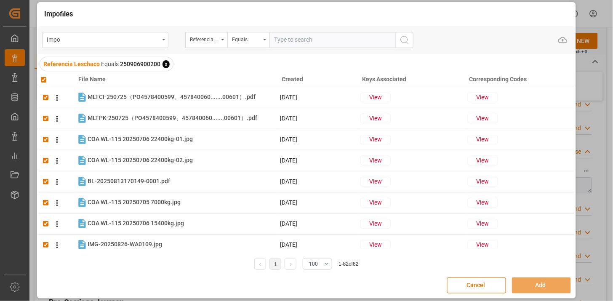
checkbox input "true"
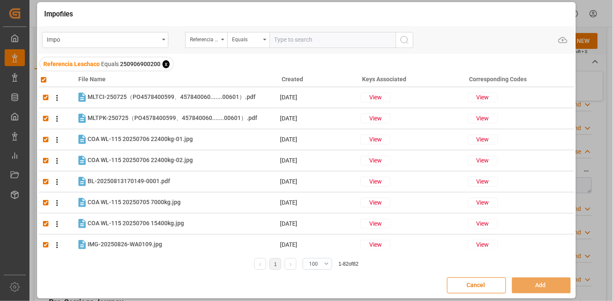
checkbox input "true"
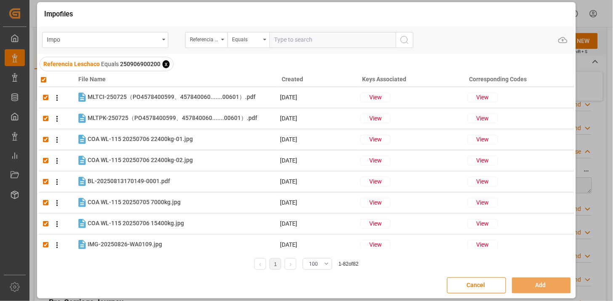
checkbox input "true"
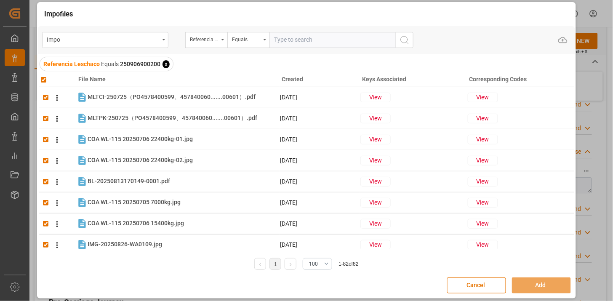
checkbox input "true"
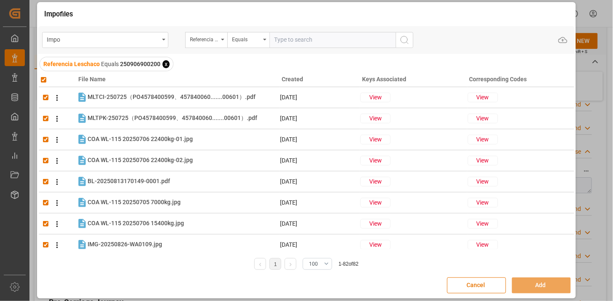
checkbox input "true"
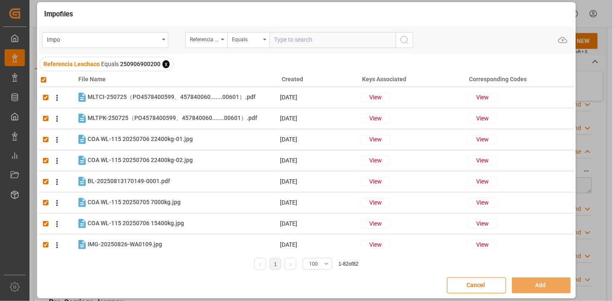
checkbox input "true"
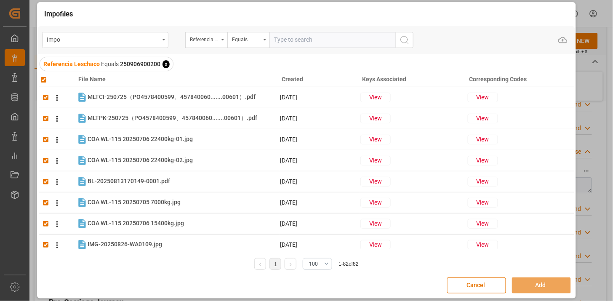
checkbox input "true"
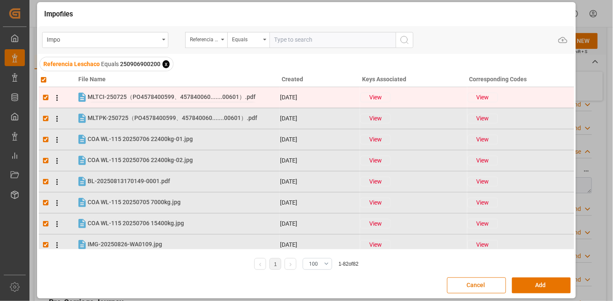
click at [124, 97] on span "MLTCI-250725（PO4578400599、457840060.......00601）.pdf" at bounding box center [172, 96] width 168 height 7
checkbox input "false"
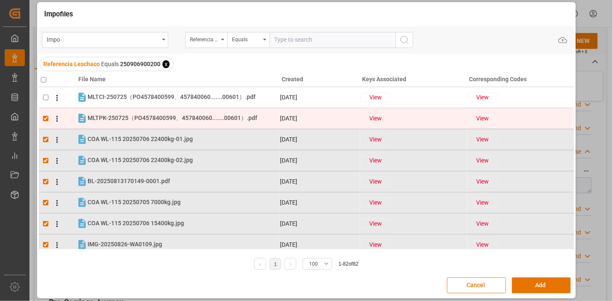
click at [123, 114] on div "MLTPK-250725（PO4578400599、457840060.......00601）.pdf MLTPK-250725（PO4578400599、…" at bounding box center [173, 118] width 170 height 9
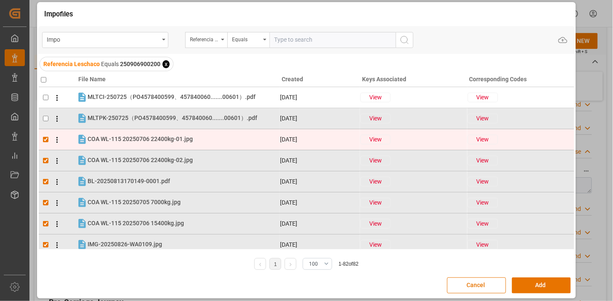
checkbox input "false"
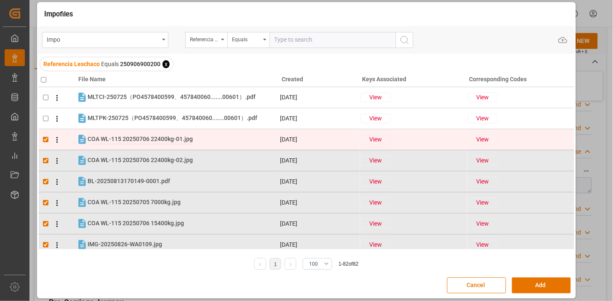
click at [121, 136] on span "COA WL-115 20250706 22400kg-01.jpg" at bounding box center [140, 139] width 105 height 7
checkbox input "false"
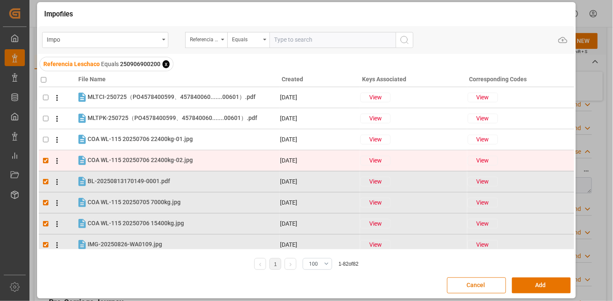
click at [121, 155] on div "COA WL-115 20250706 22400kg-02.jpg COA WL-115 20250706 22400kg-02.jpg" at bounding box center [183, 160] width 191 height 11
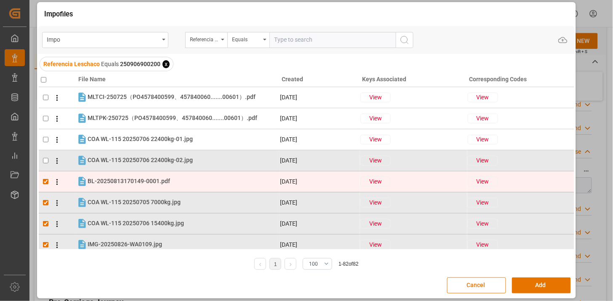
checkbox input "false"
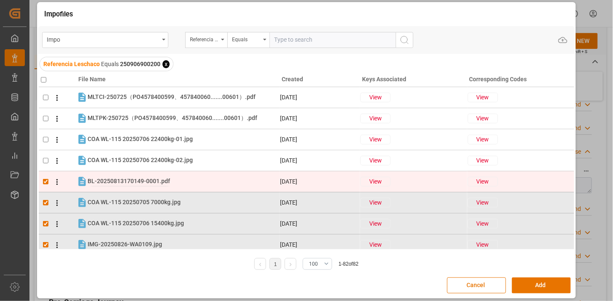
click at [120, 179] on span "BL-20250813170149-0001.pdf" at bounding box center [129, 181] width 82 height 7
checkbox input "false"
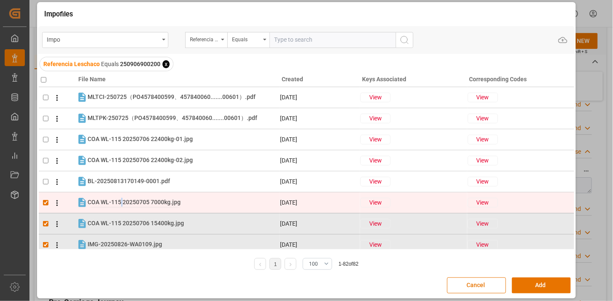
click at [122, 201] on span "COA WL-115 20250705 7000kg.jpg" at bounding box center [134, 202] width 93 height 7
checkbox input "false"
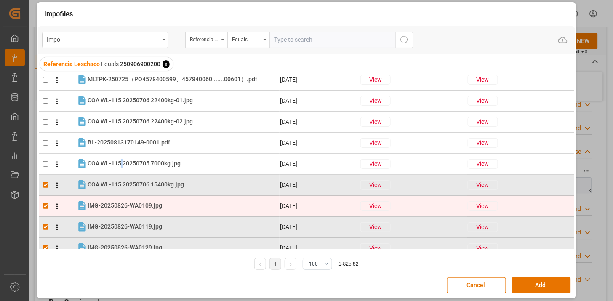
scroll to position [47, 0]
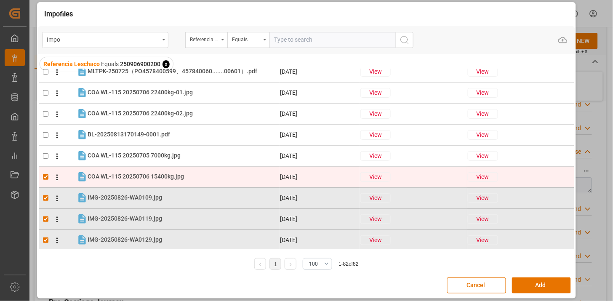
click at [135, 171] on td "COA WL-115 20250706 15400kg.jpg COA WL-115 20250706 15400kg.jpg" at bounding box center [177, 177] width 203 height 12
checkbox input "false"
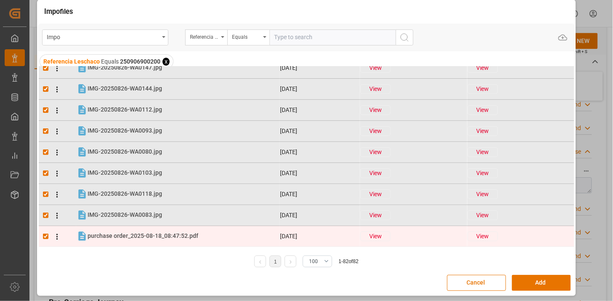
scroll to position [4, 0]
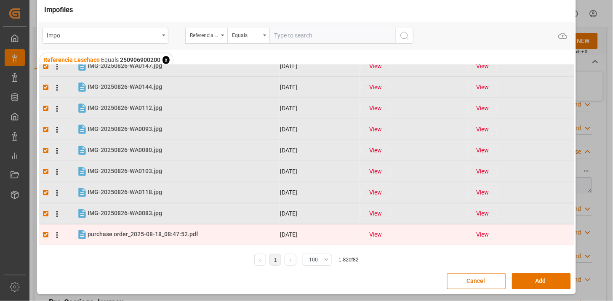
click at [210, 232] on div "purchase order_2025-08-18_08:47:52.pdf purchase order_2025-08-18_08:47:52.pdf" at bounding box center [183, 234] width 191 height 11
checkbox input "false"
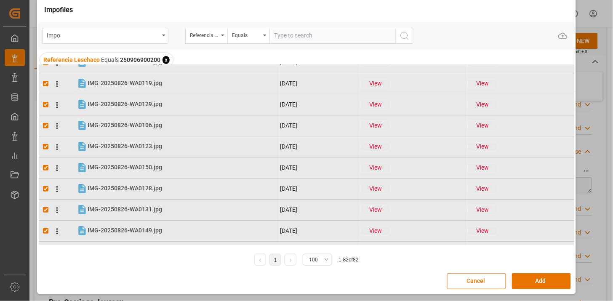
scroll to position [0, 0]
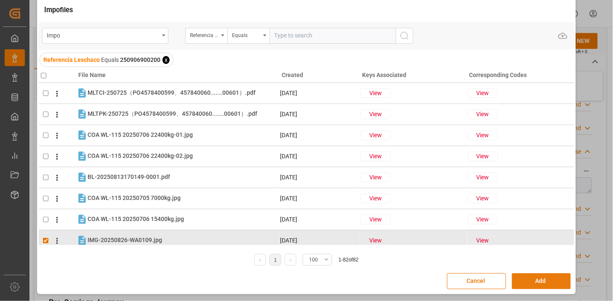
click at [519, 280] on button "Add" at bounding box center [541, 281] width 59 height 16
